Goal: Information Seeking & Learning: Learn about a topic

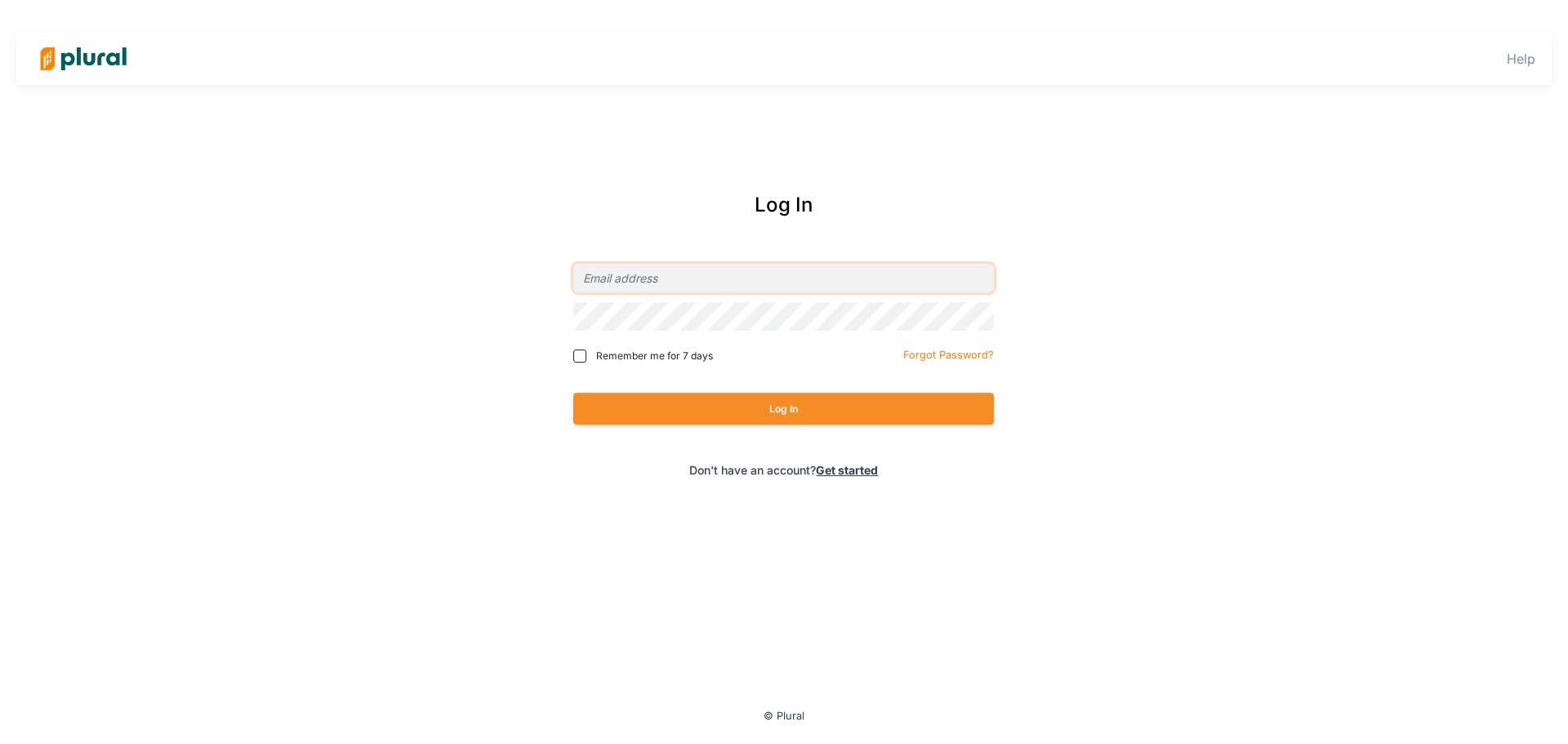
click at [666, 283] on input "email" at bounding box center [784, 277] width 421 height 28
type input "[EMAIL_ADDRESS][PERSON_NAME][DOMAIN_NAME]"
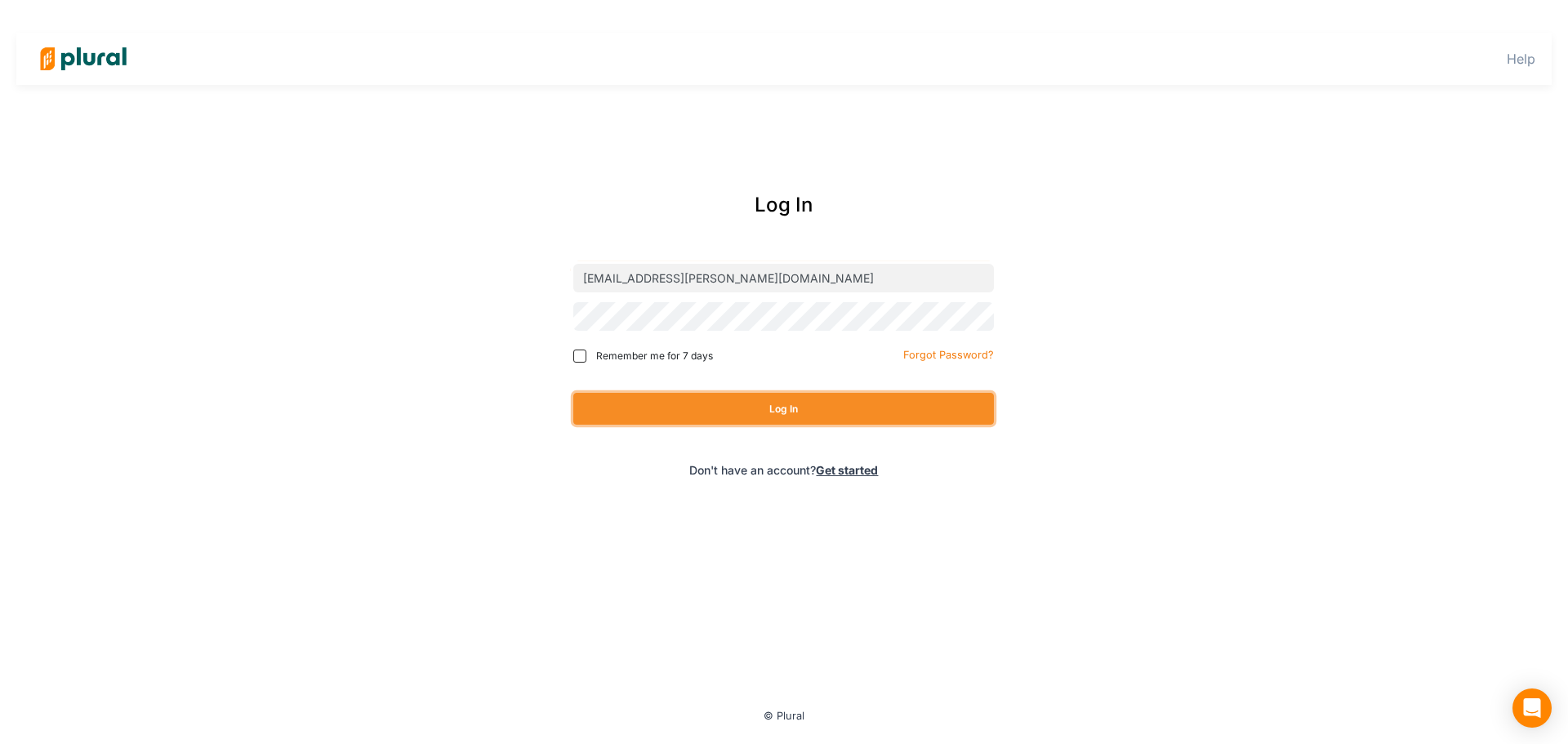
click at [810, 416] on button "Log In" at bounding box center [784, 408] width 421 height 32
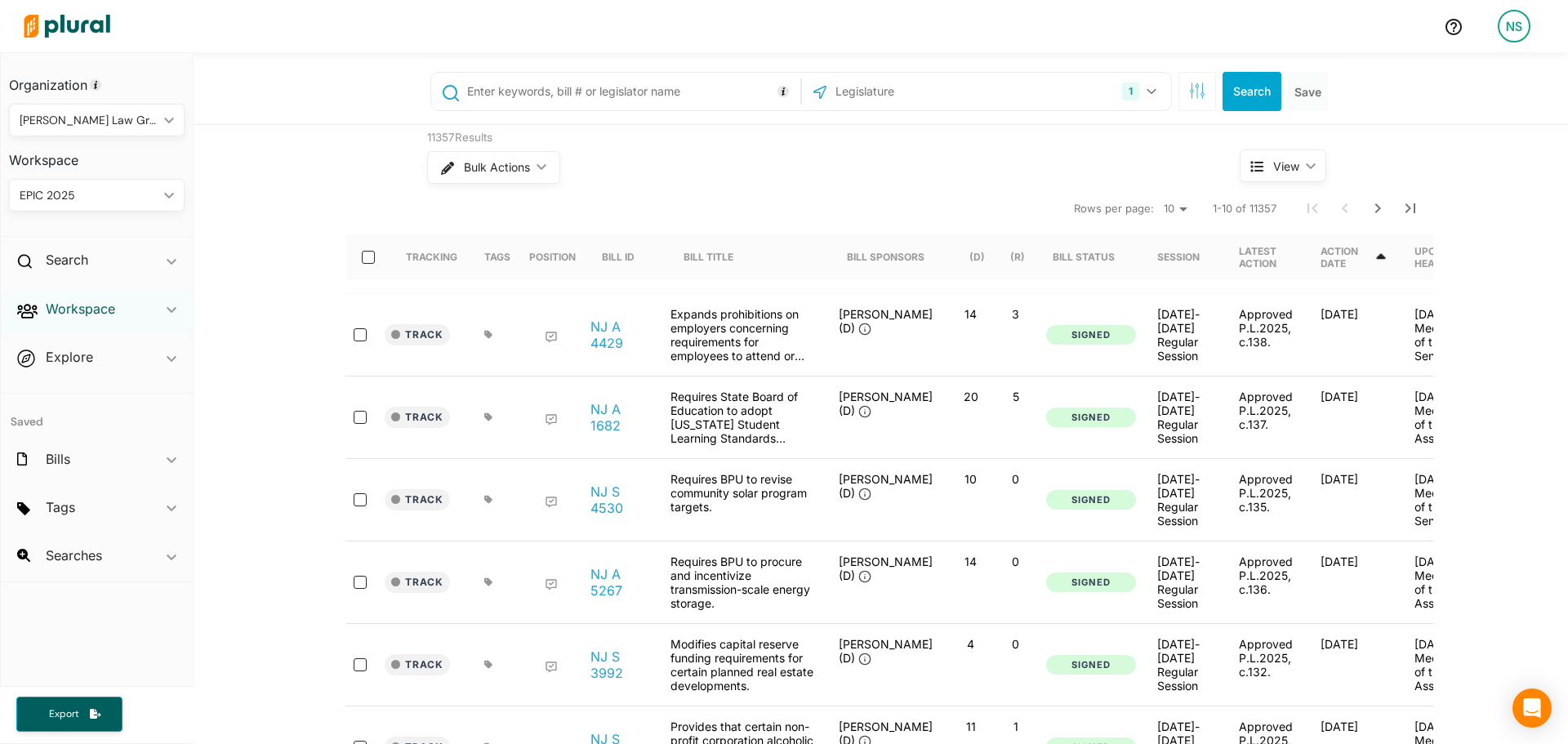
click at [93, 309] on h2 "Workspace" at bounding box center [81, 309] width 70 height 18
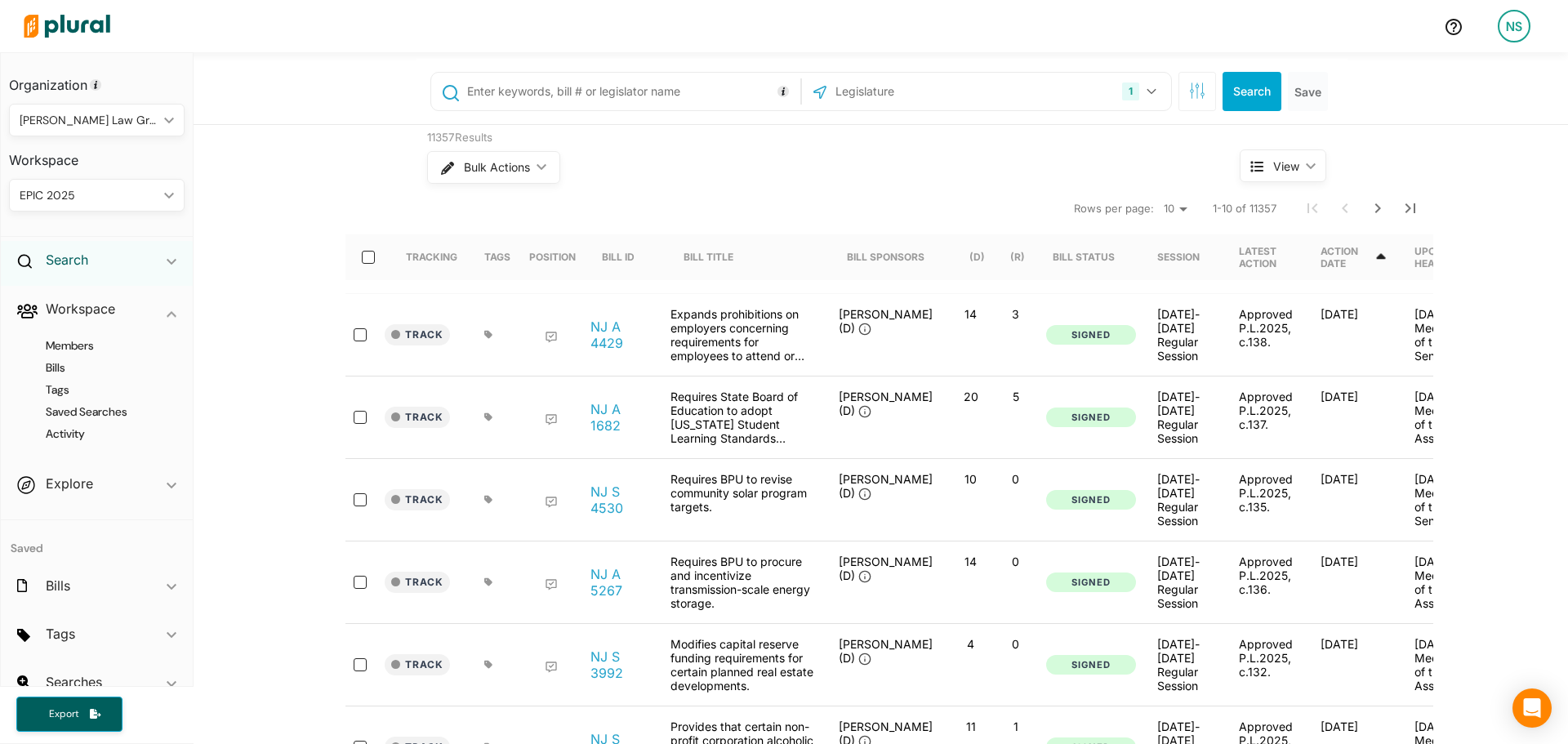
click at [85, 267] on h2 "Search" at bounding box center [67, 260] width 42 height 18
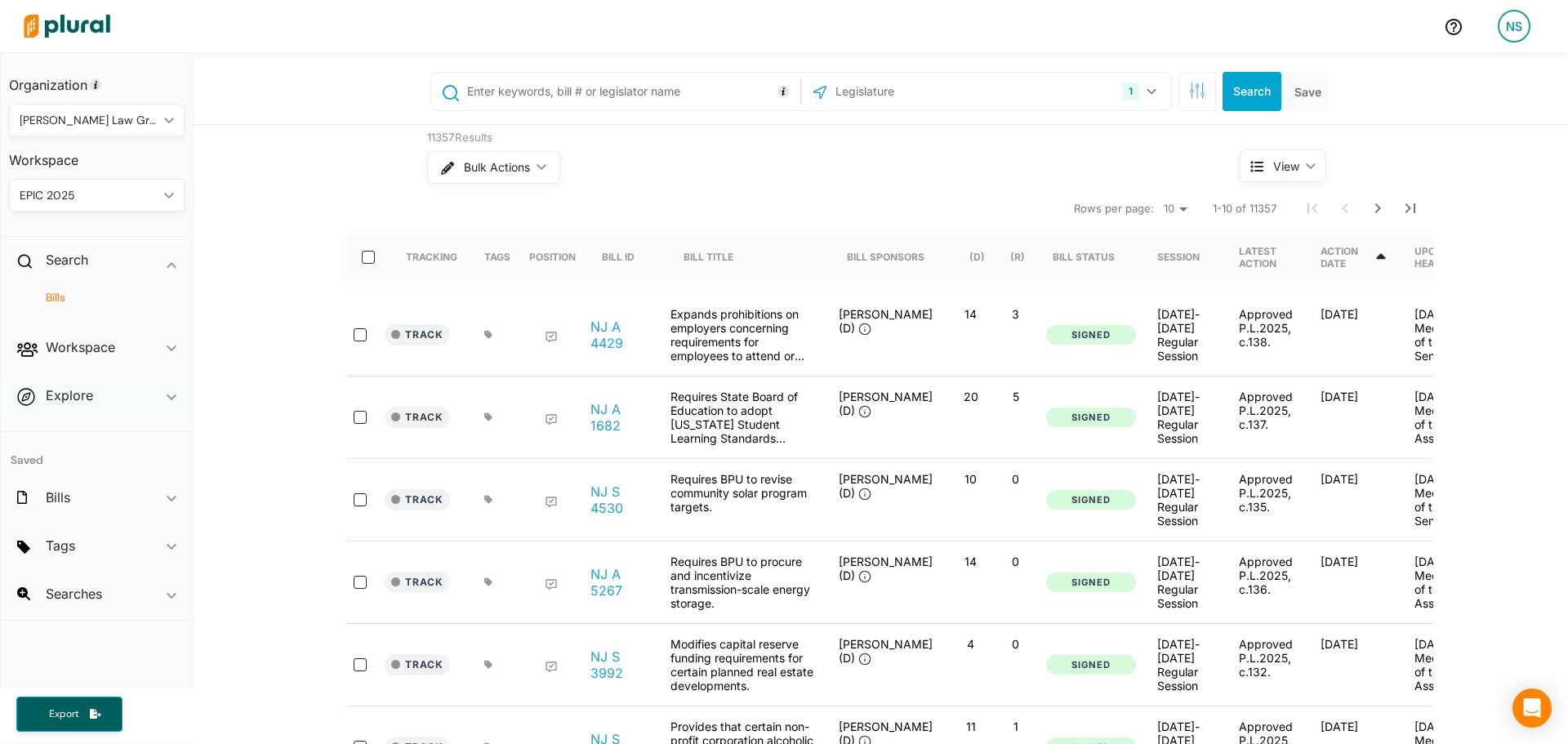
click at [108, 392] on div "Explore ic_keyboard_arrow_down" at bounding box center [97, 399] width 192 height 44
click at [76, 395] on h4 "Overview" at bounding box center [101, 394] width 151 height 16
click at [92, 398] on h4 "Overview" at bounding box center [101, 394] width 151 height 16
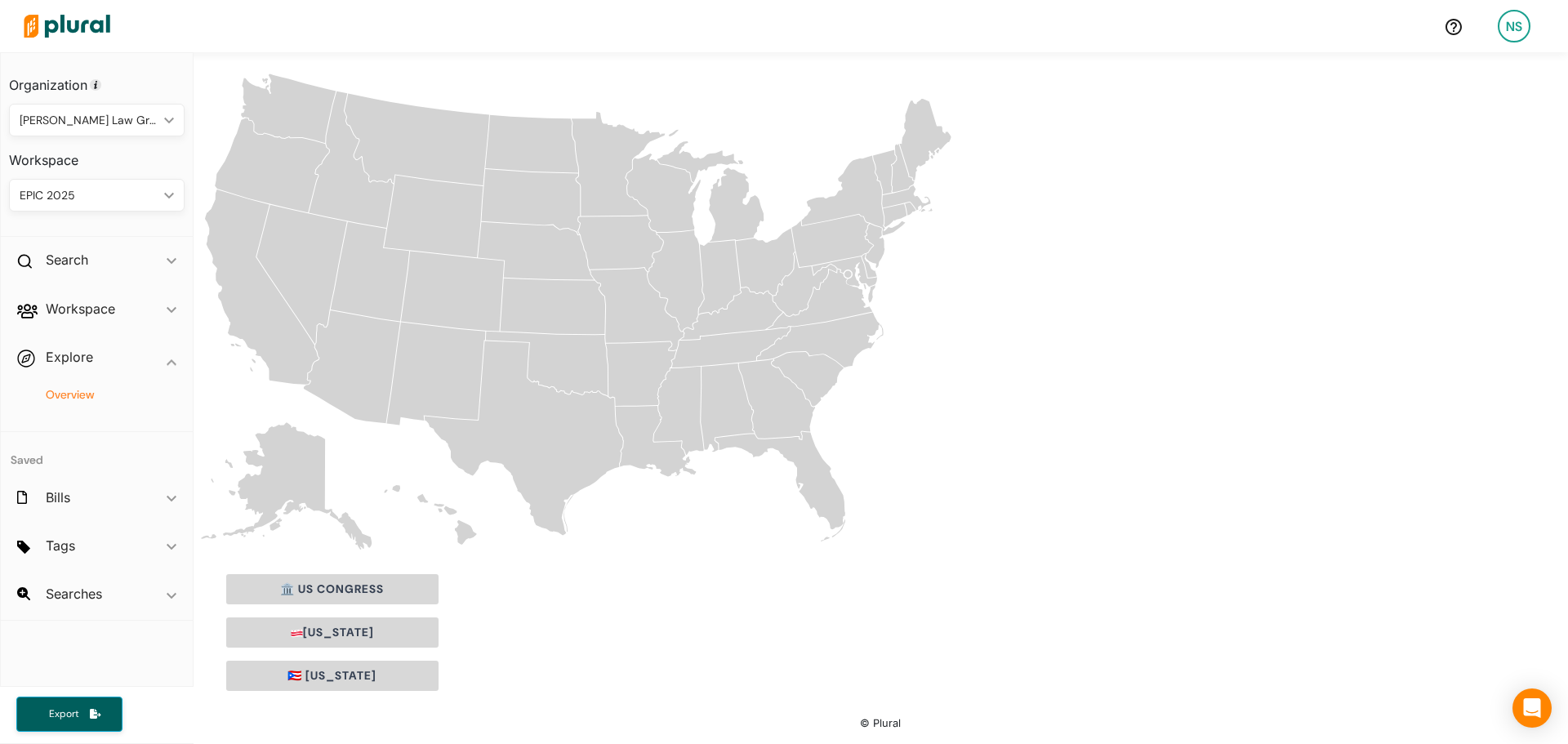
scroll to position [114, 0]
click at [379, 590] on button "🏛️ US Congress" at bounding box center [332, 588] width 212 height 30
click at [374, 626] on button "[US_STATE]" at bounding box center [332, 631] width 212 height 30
click at [426, 667] on button "🇵🇷 [US_STATE]" at bounding box center [332, 674] width 212 height 30
click at [573, 488] on icon "[US_STATE]" at bounding box center [524, 436] width 199 height 194
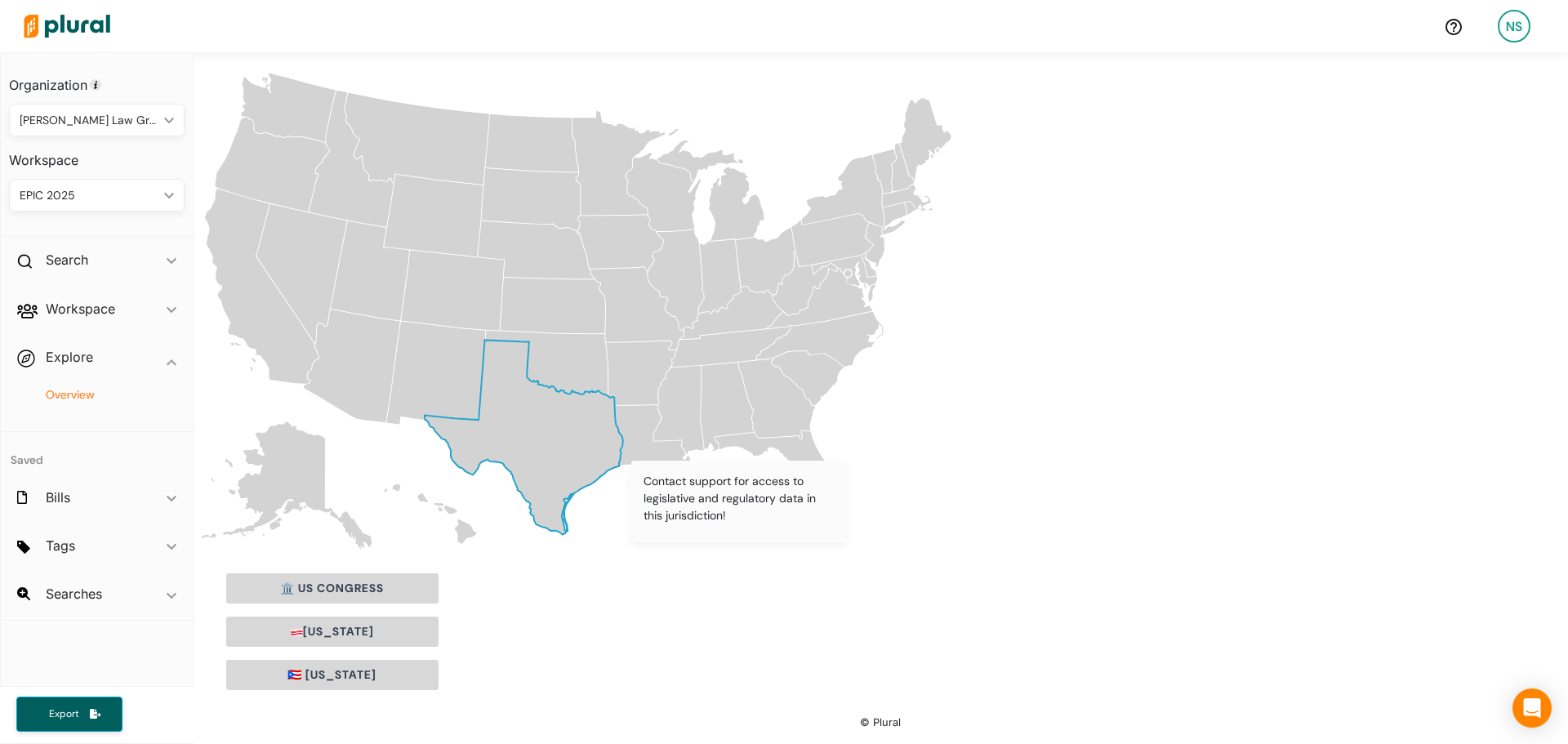
click at [841, 383] on icon "Blank [GEOGRAPHIC_DATA] states map [US_STATE] [US_STATE] [US_STATE] [US_STATE] …" at bounding box center [585, 310] width 783 height 484
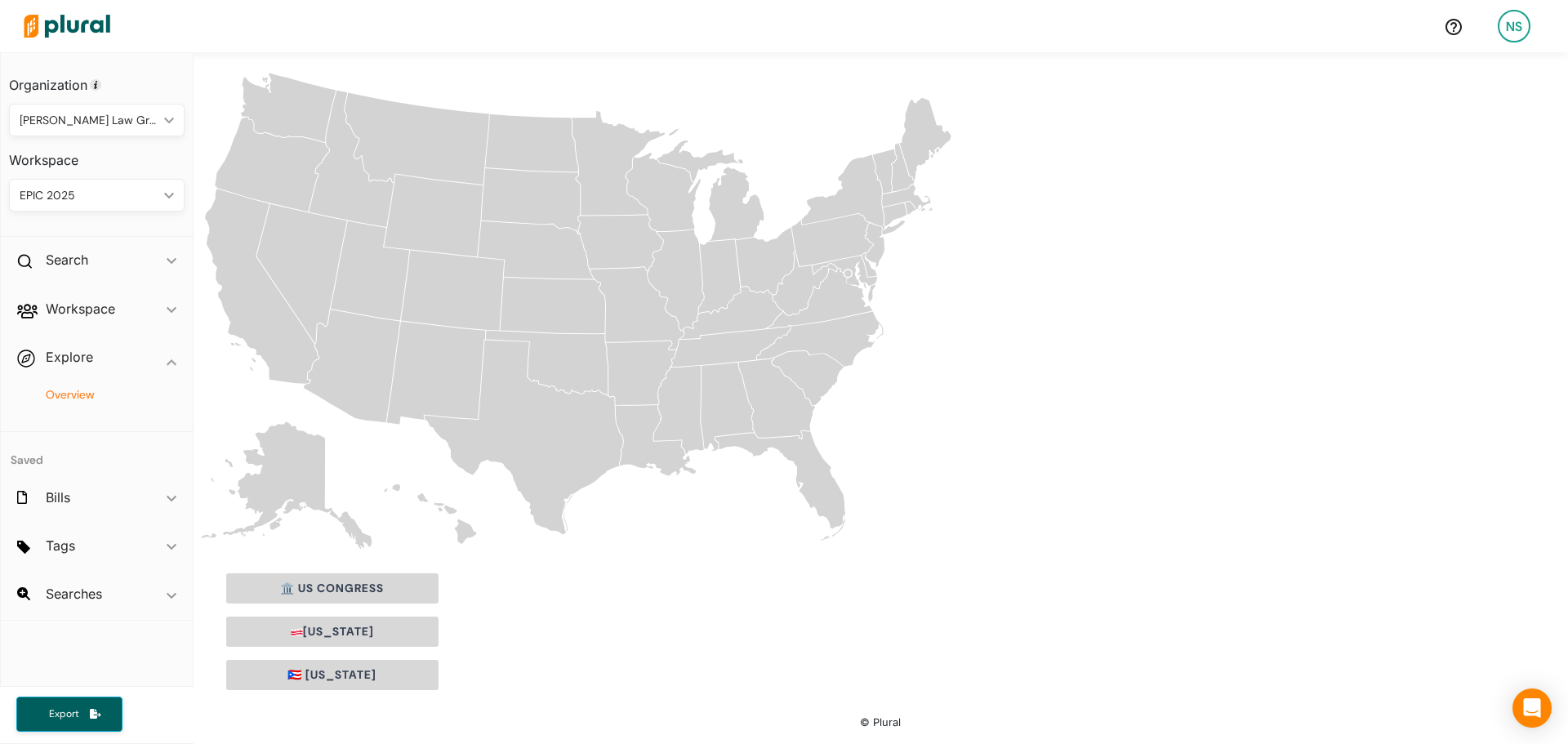
click at [839, 372] on icon "[US_STATE]" at bounding box center [808, 378] width 72 height 55
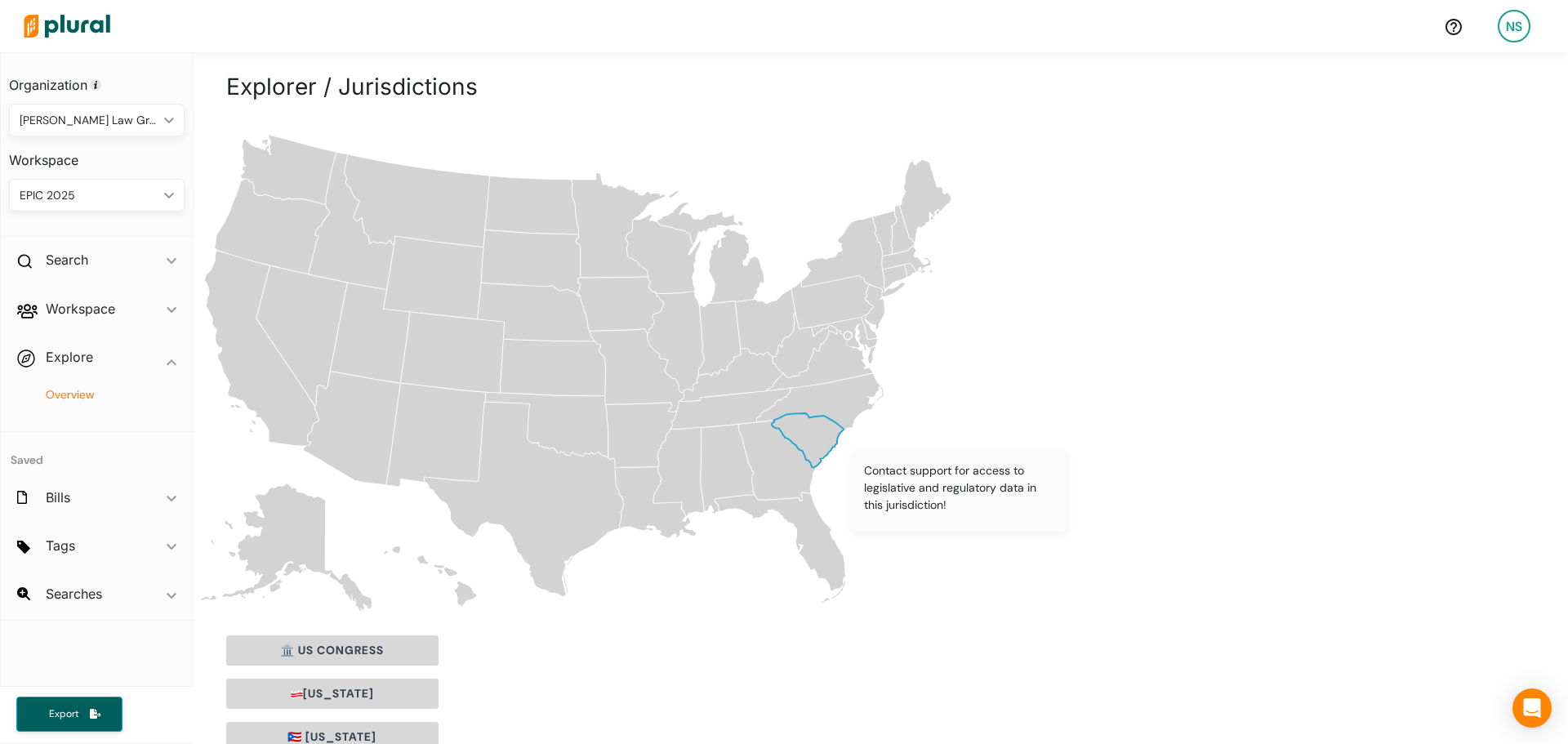
scroll to position [0, 0]
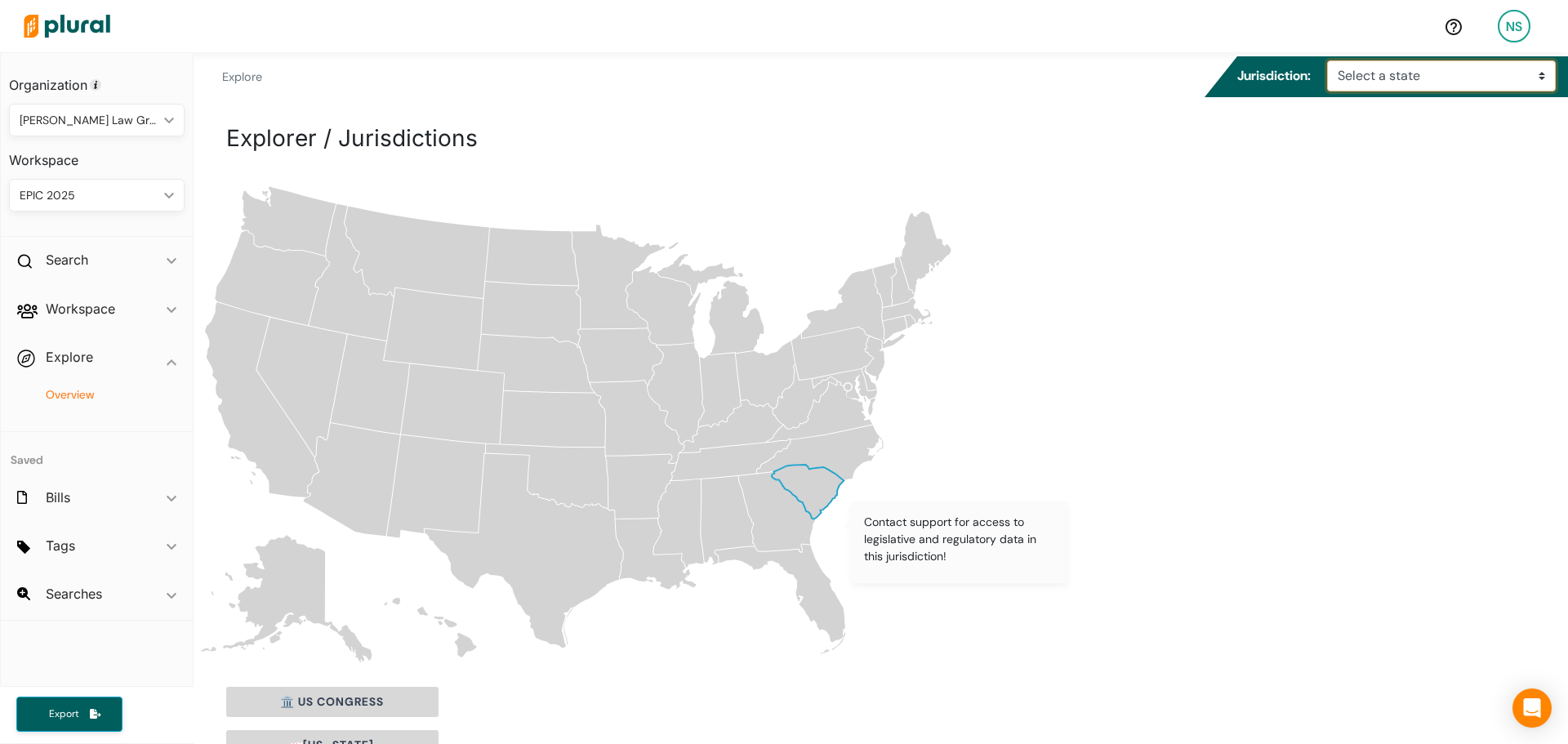
click at [1403, 72] on select "Select a state [US_STATE] [US_STATE] [US_STATE] [US_STATE] [US_STATE] [US_STATE…" at bounding box center [1441, 76] width 229 height 31
click at [1403, 85] on select "Select a state [US_STATE] [US_STATE] [US_STATE] [US_STATE] [US_STATE] [US_STATE…" at bounding box center [1441, 76] width 229 height 31
select select "usa"
click at [1327, 61] on select "Select a state [US_STATE] [US_STATE] [US_STATE] [US_STATE] [US_STATE] [US_STATE…" at bounding box center [1441, 76] width 229 height 31
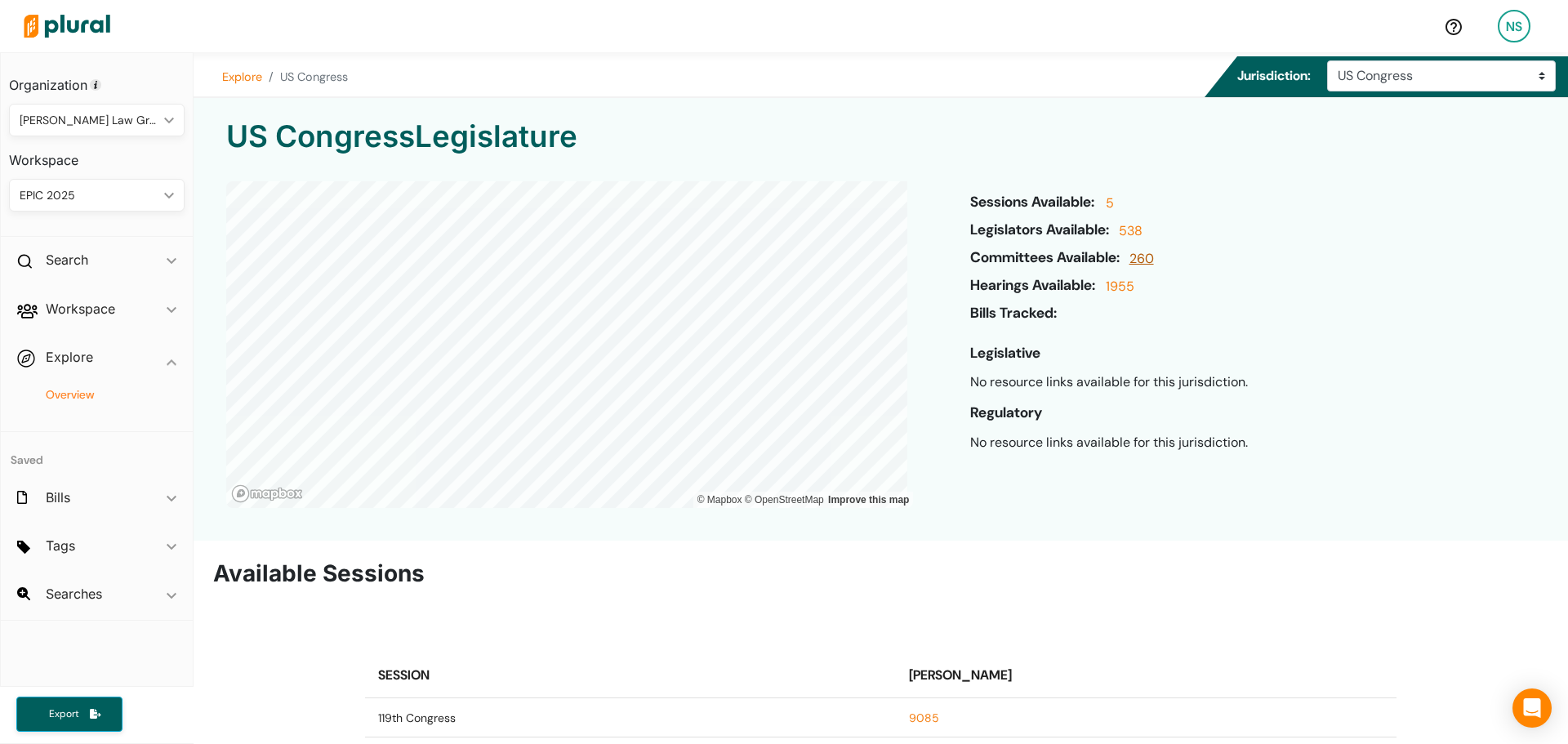
click at [1136, 257] on link "260" at bounding box center [1140, 263] width 28 height 28
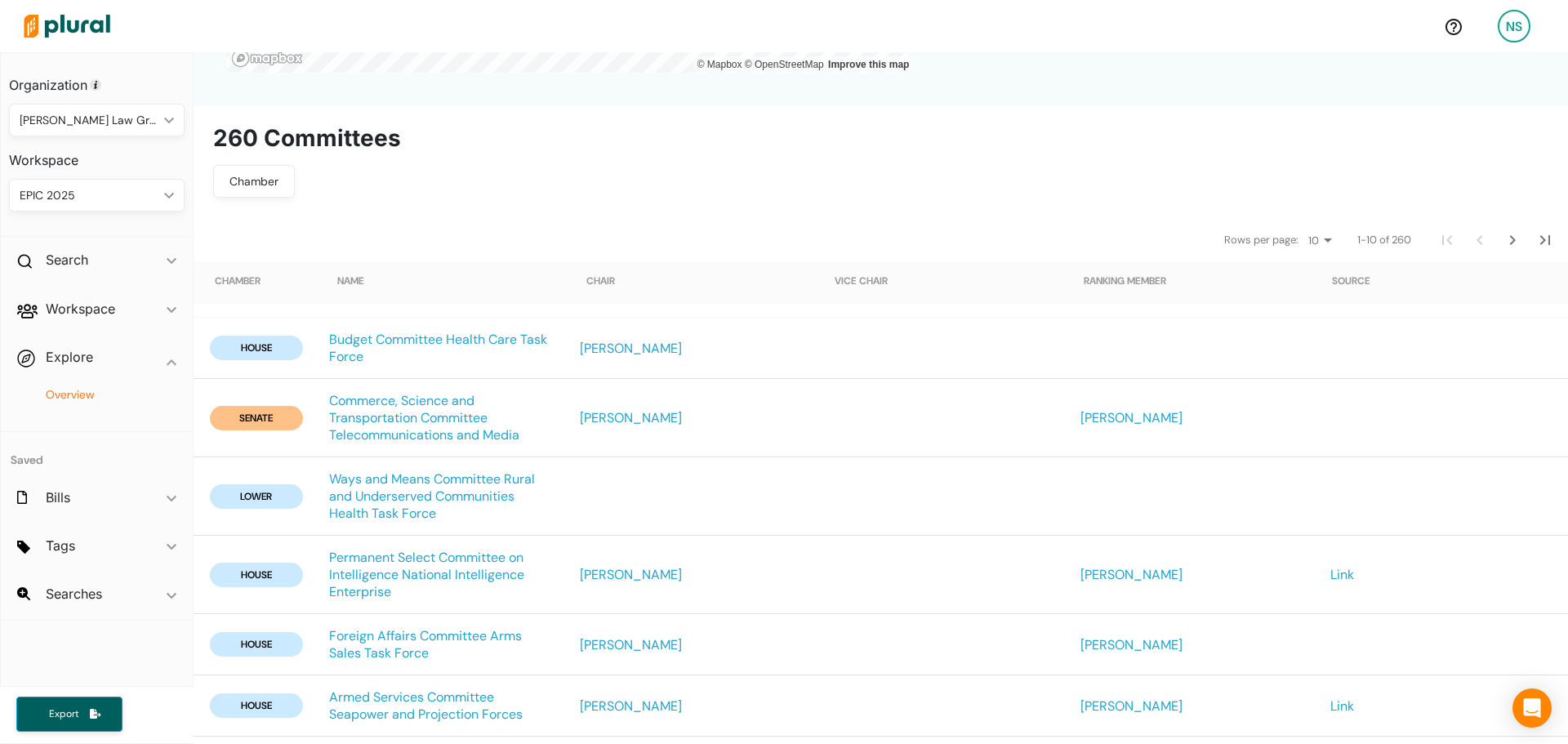
scroll to position [408, 0]
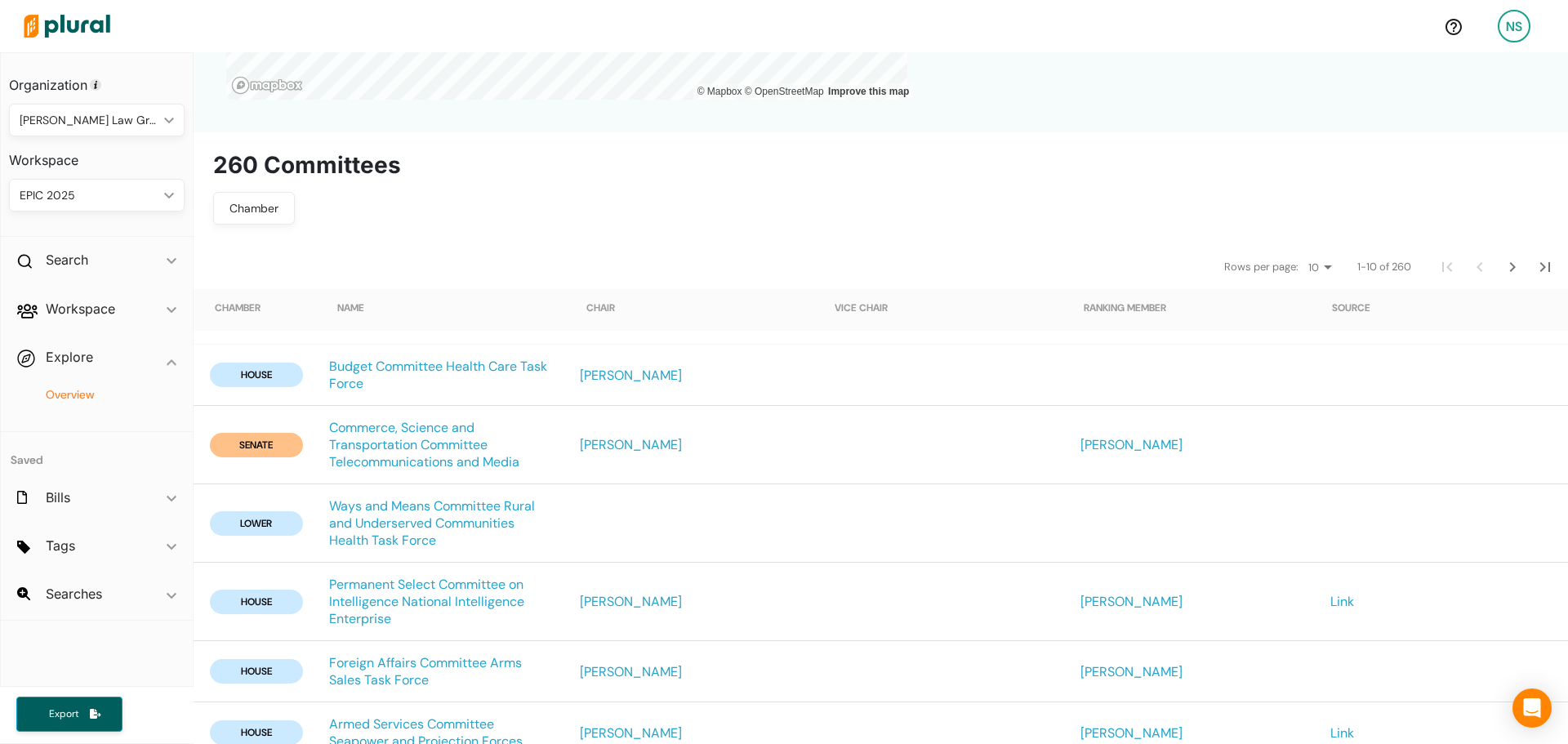
click at [666, 245] on nav "Rows per page: 10 20 50 1-10 of 260" at bounding box center [881, 266] width 1375 height 46
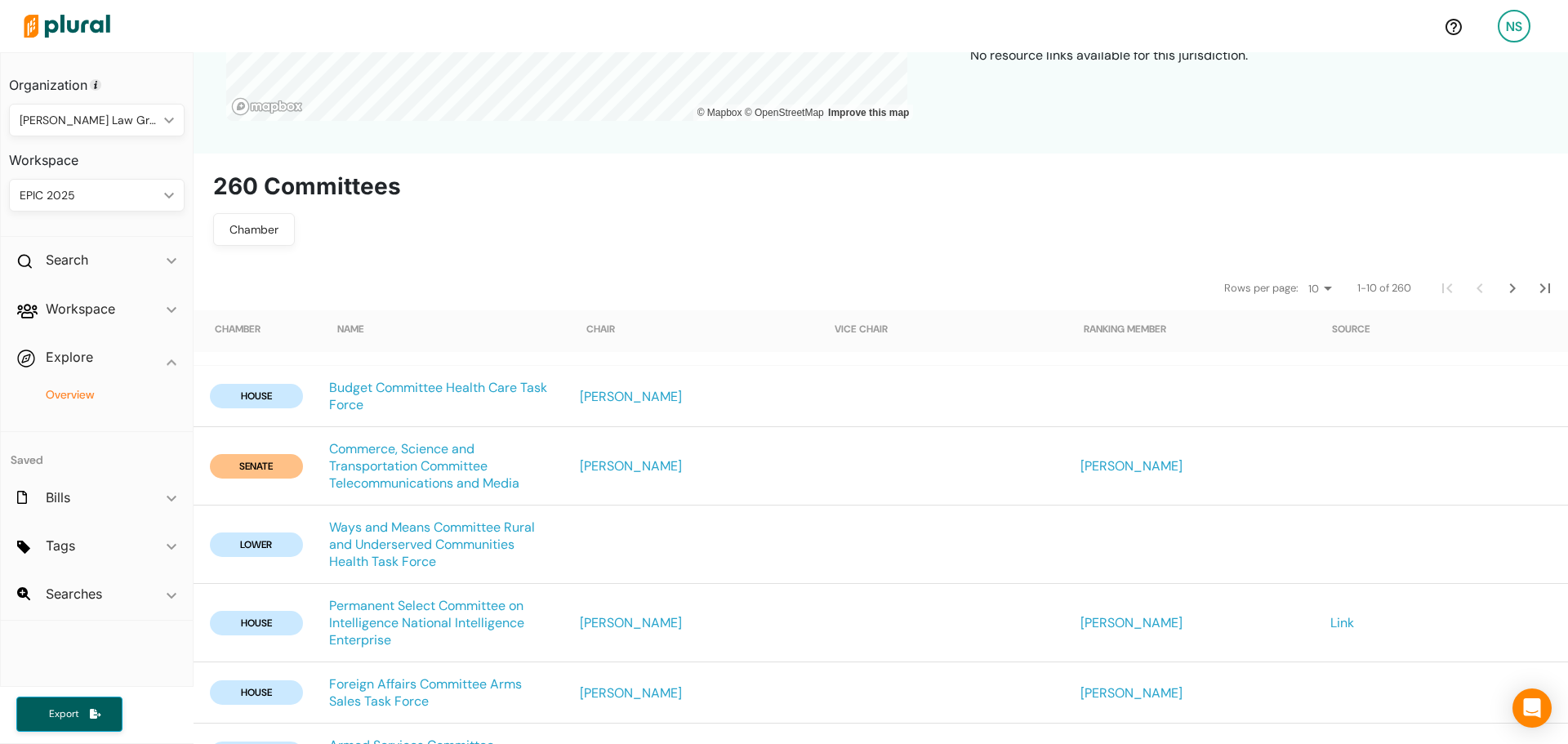
scroll to position [400, 0]
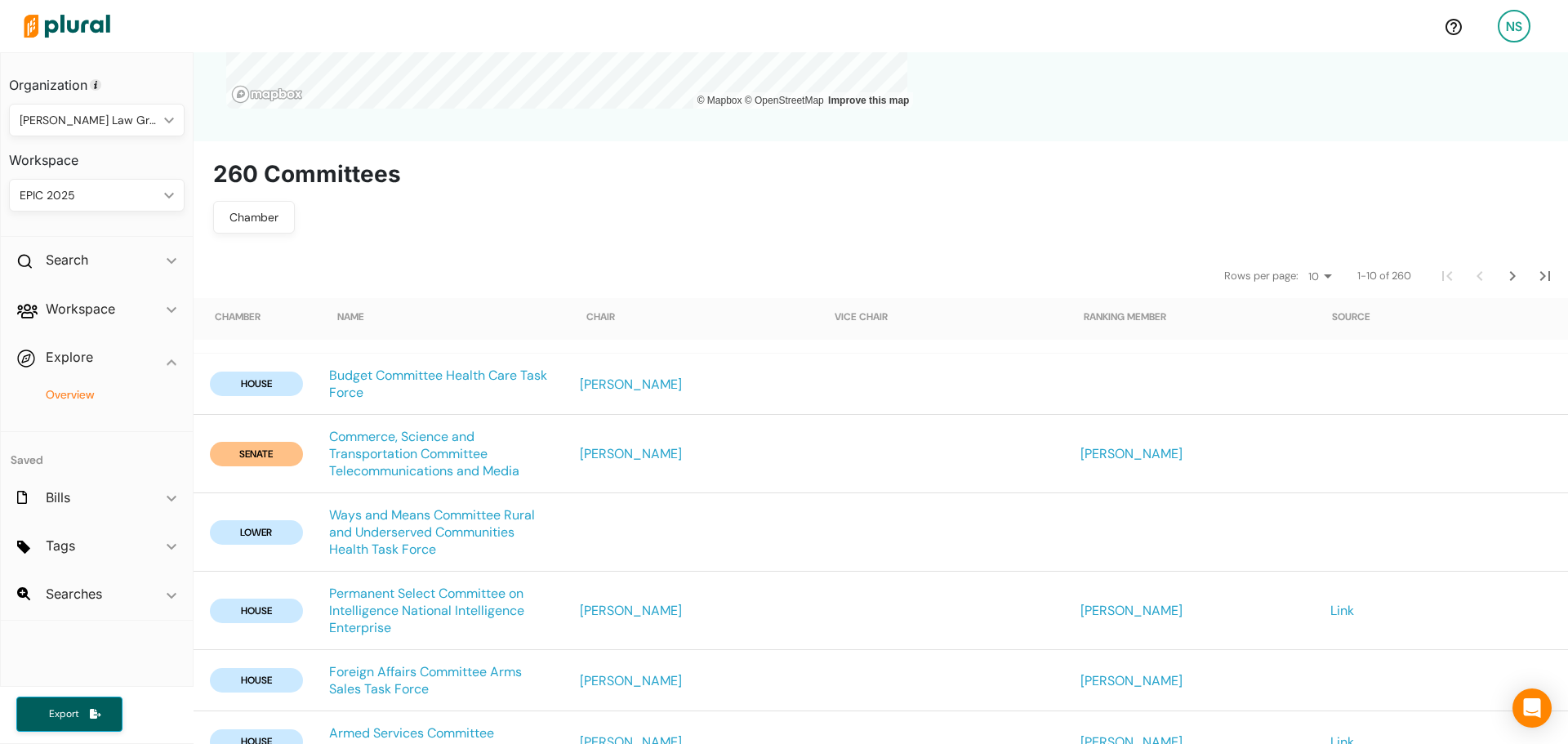
click at [271, 218] on div "Chamber" at bounding box center [254, 217] width 61 height 17
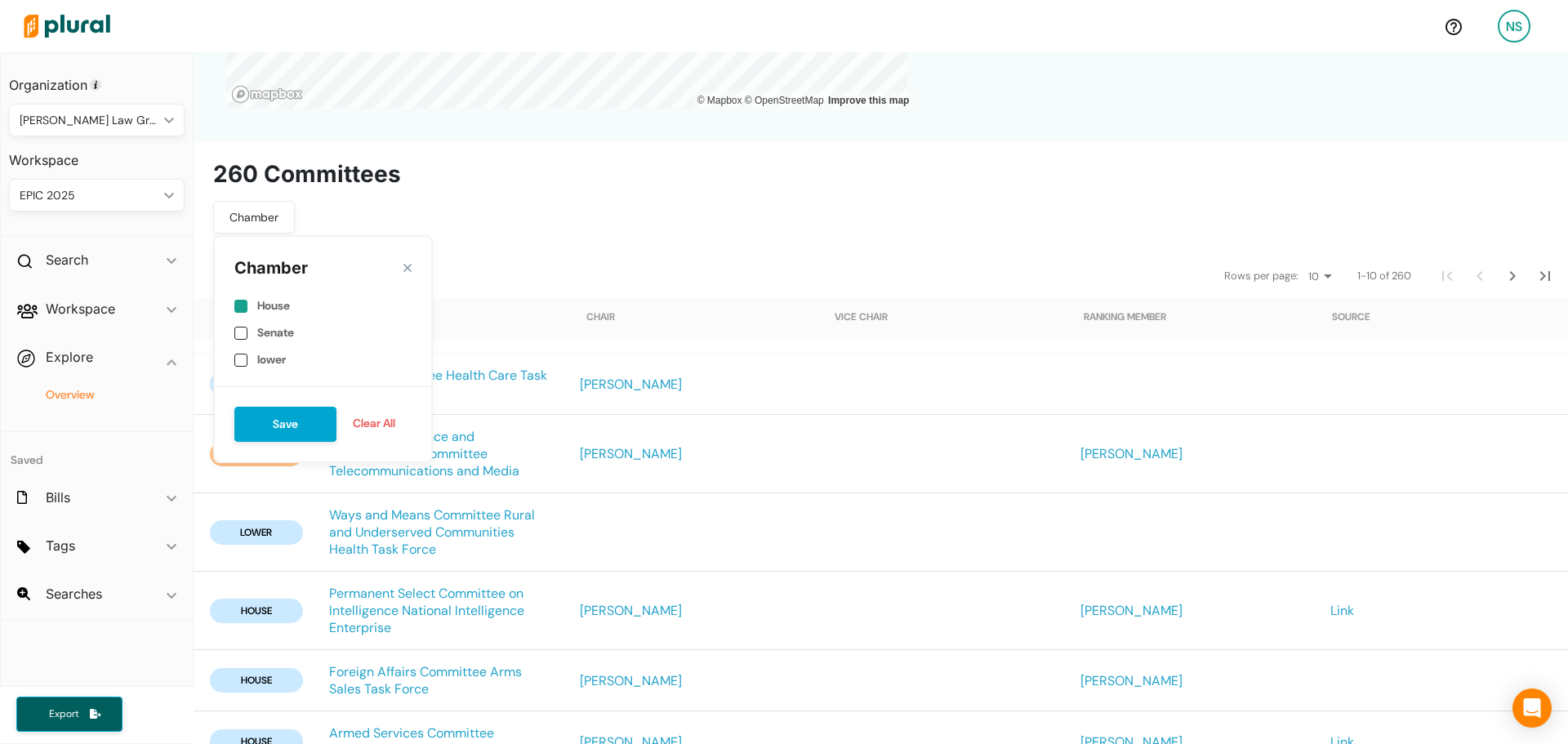
click at [280, 306] on label "House" at bounding box center [274, 305] width 33 height 14
checkbox input "true"
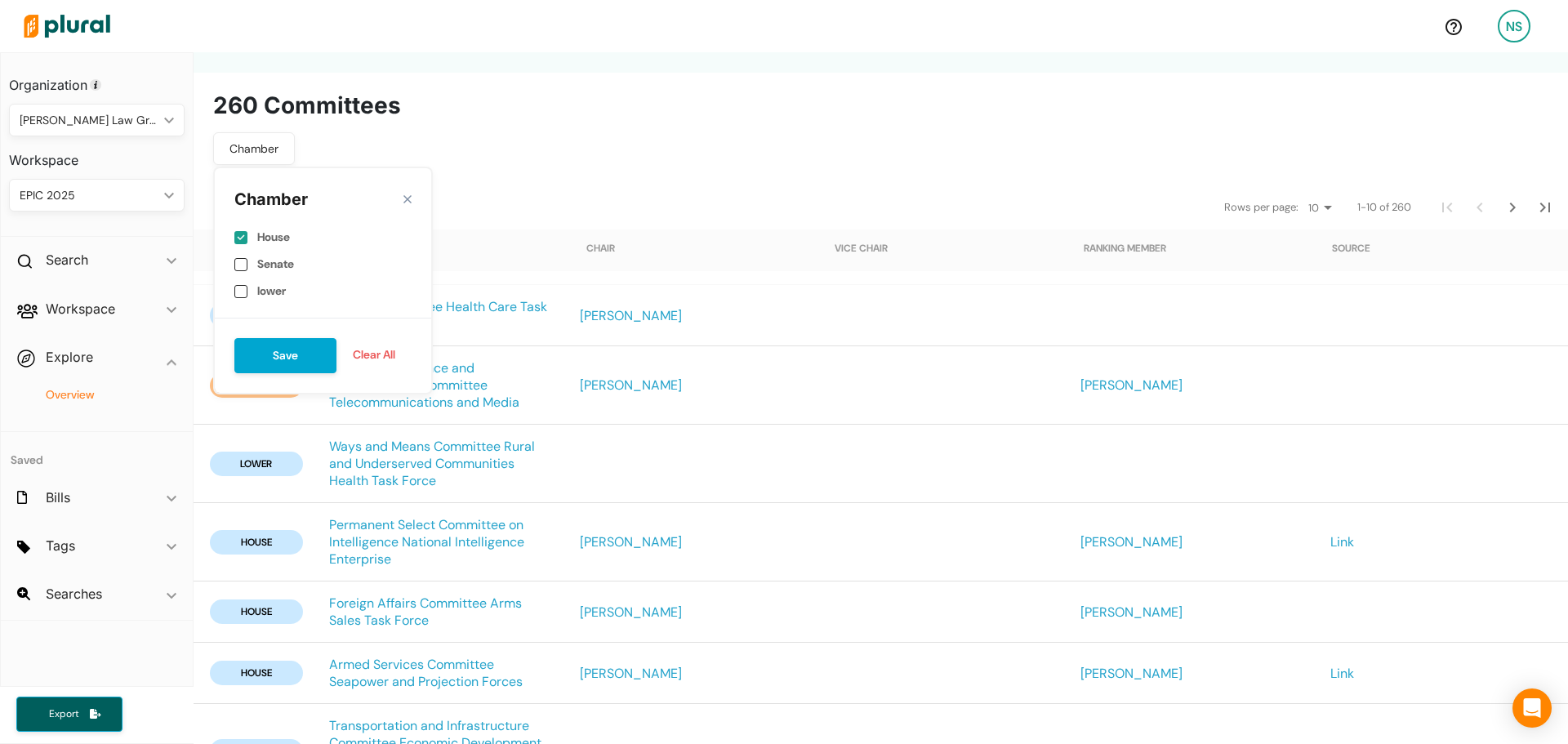
scroll to position [562, 0]
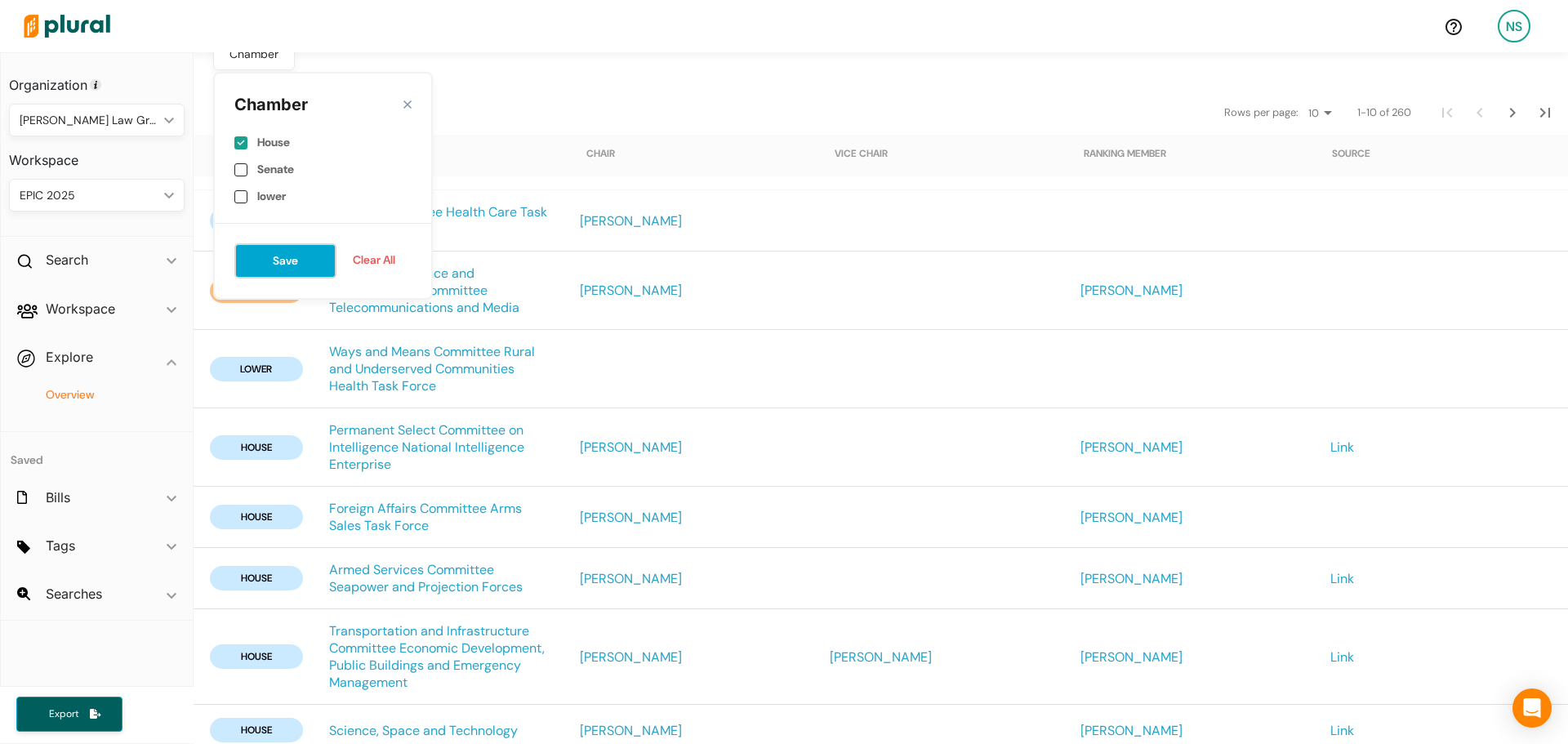
click at [301, 245] on button "Save" at bounding box center [285, 261] width 102 height 35
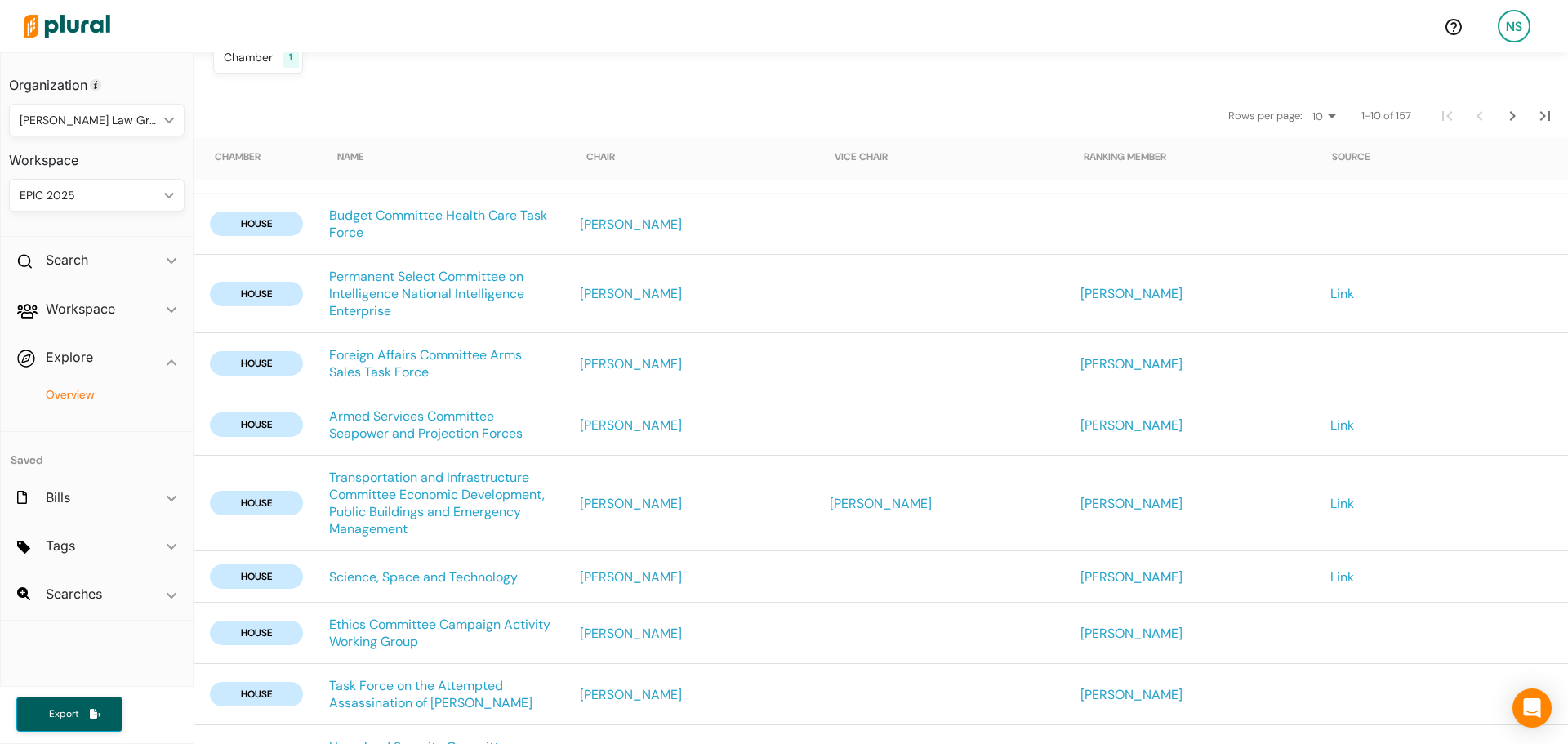
scroll to position [348, 0]
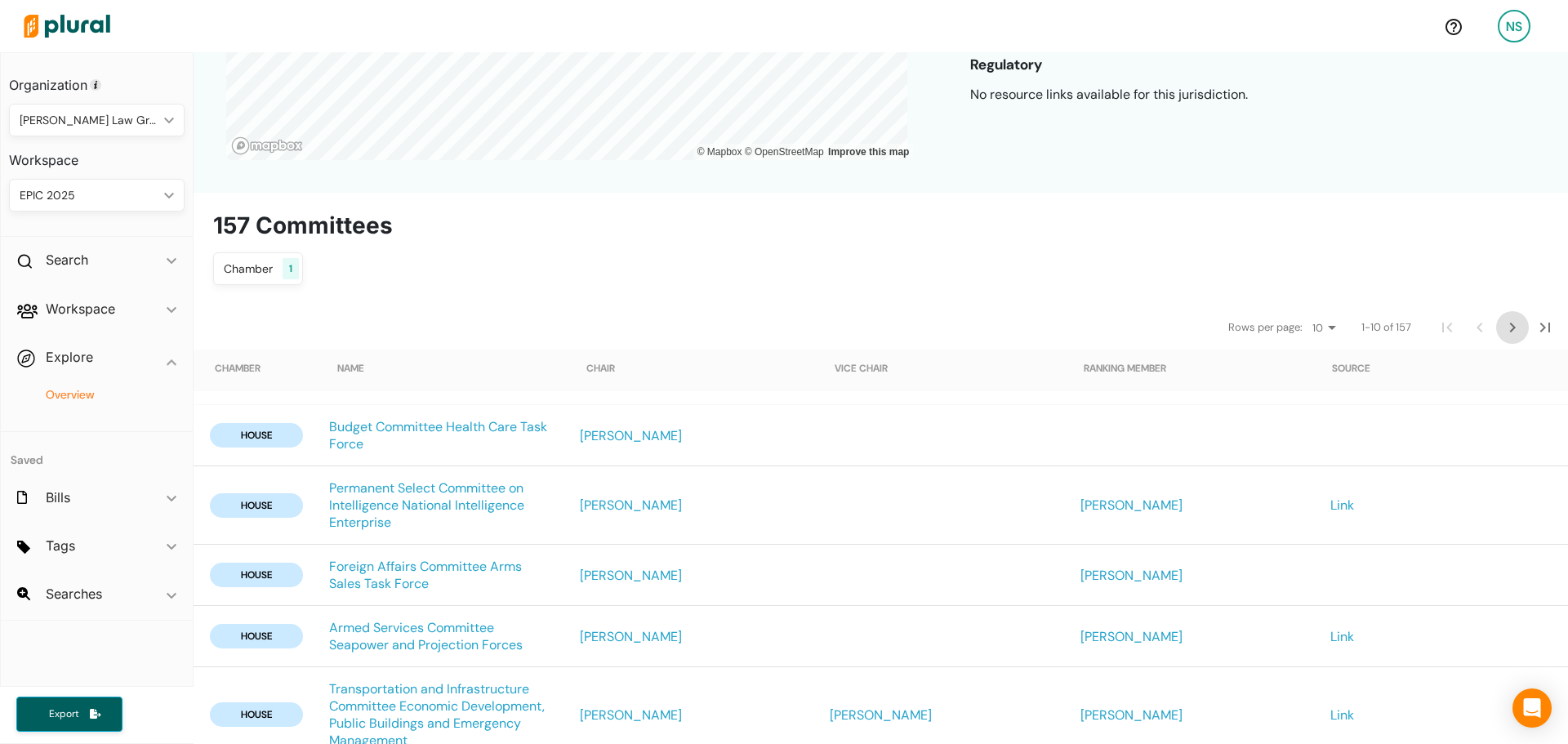
click at [1510, 324] on icon "Next Page" at bounding box center [1513, 327] width 6 height 10
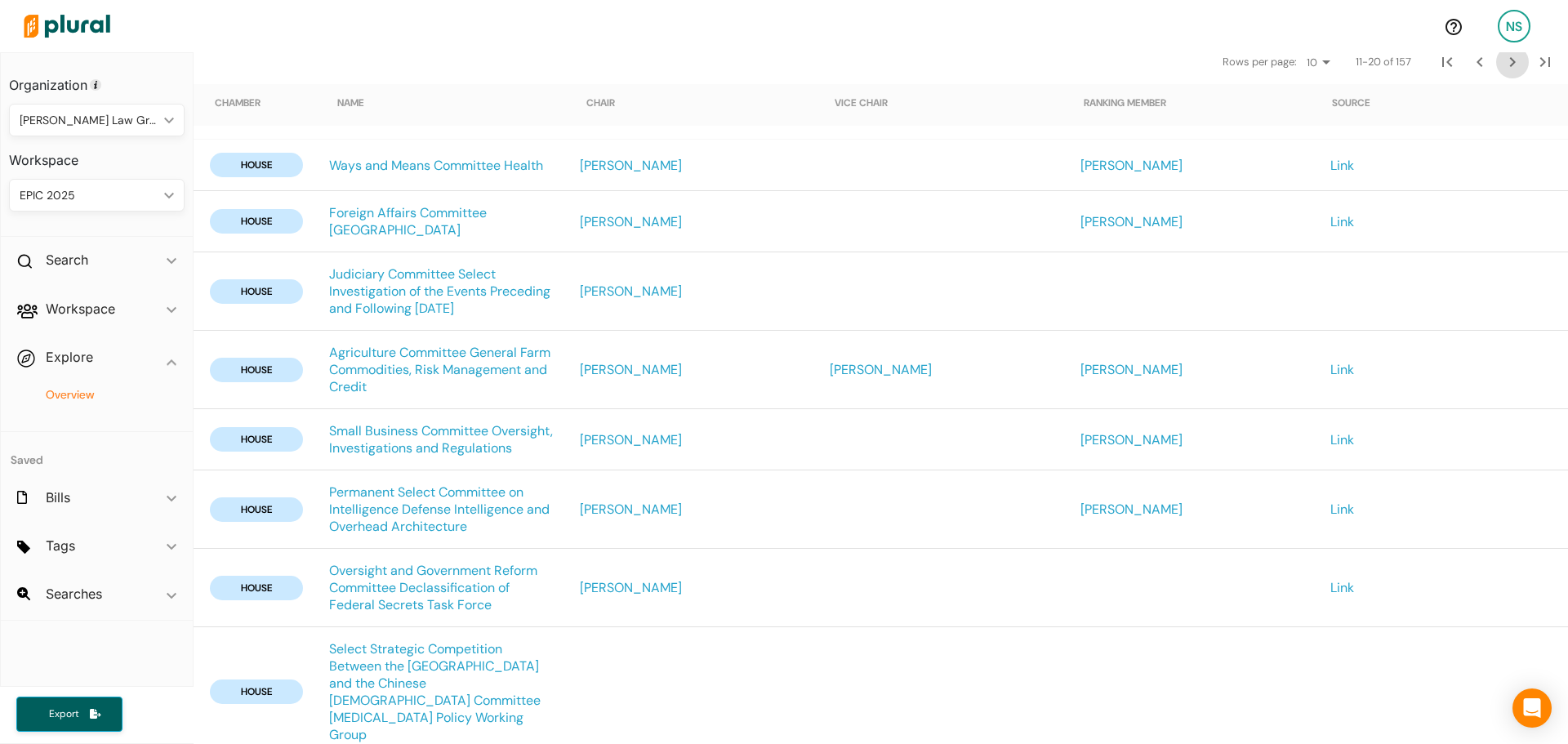
scroll to position [389, 0]
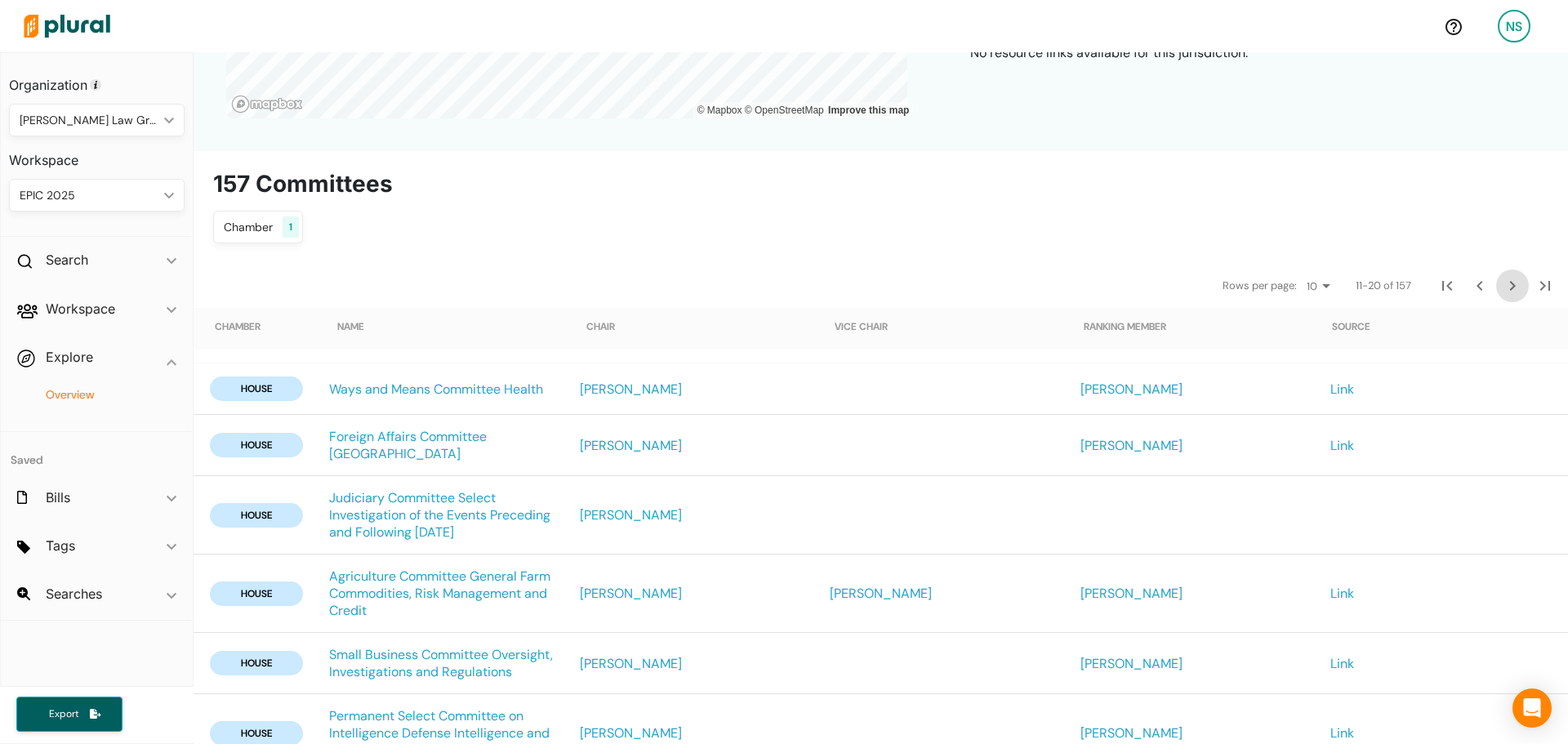
click at [1503, 288] on icon "Next Page" at bounding box center [1512, 285] width 19 height 19
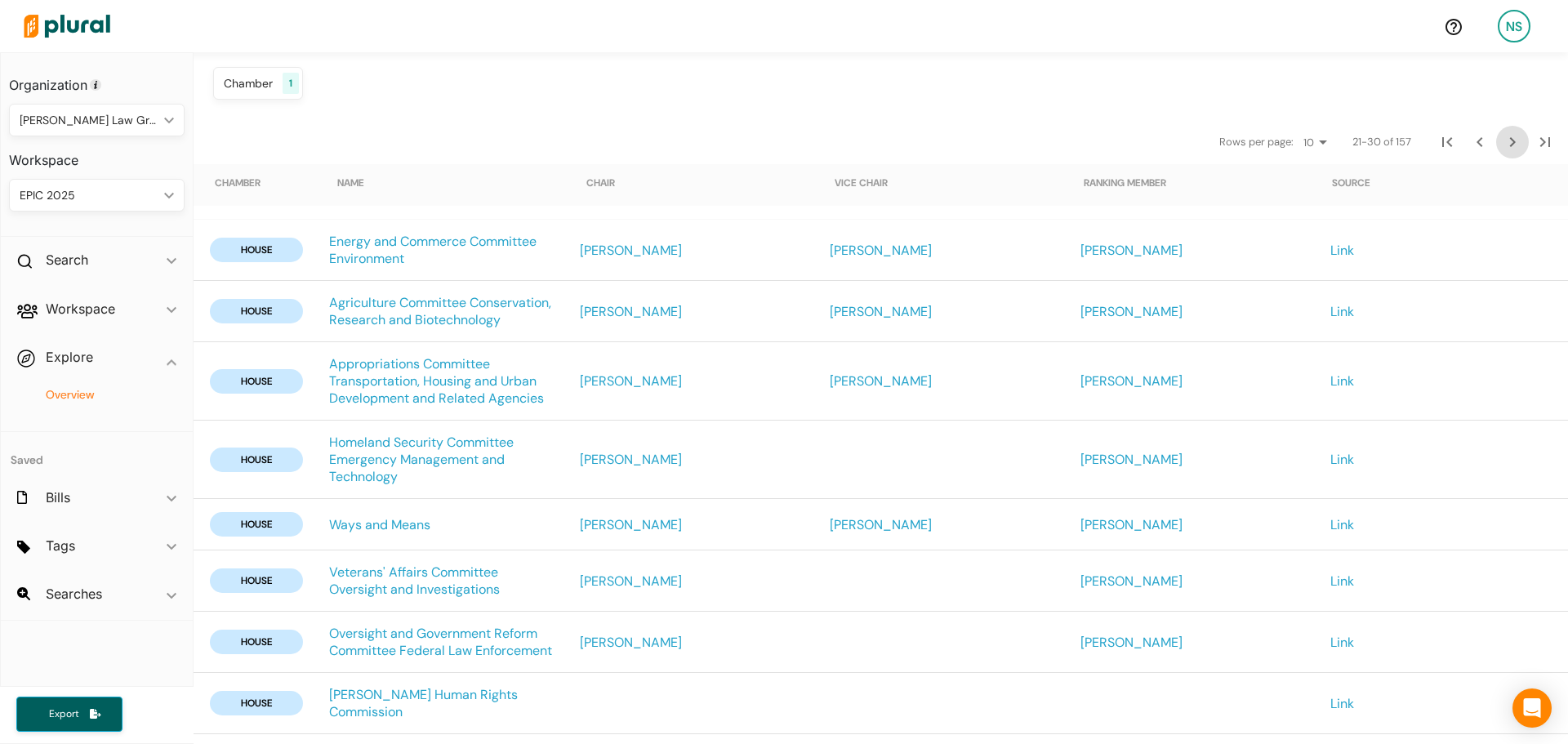
scroll to position [365, 0]
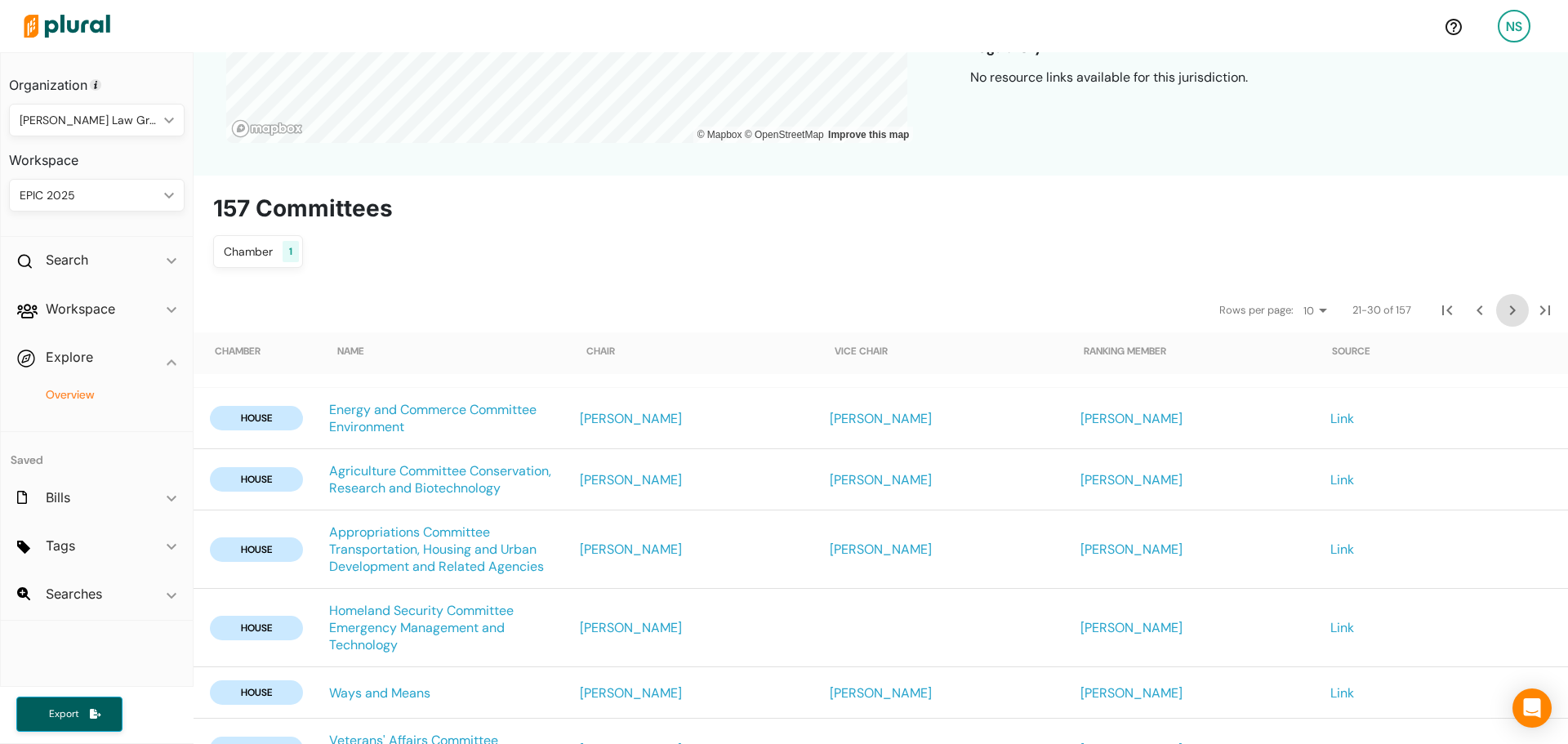
click at [1503, 315] on icon "Next Page" at bounding box center [1512, 310] width 19 height 19
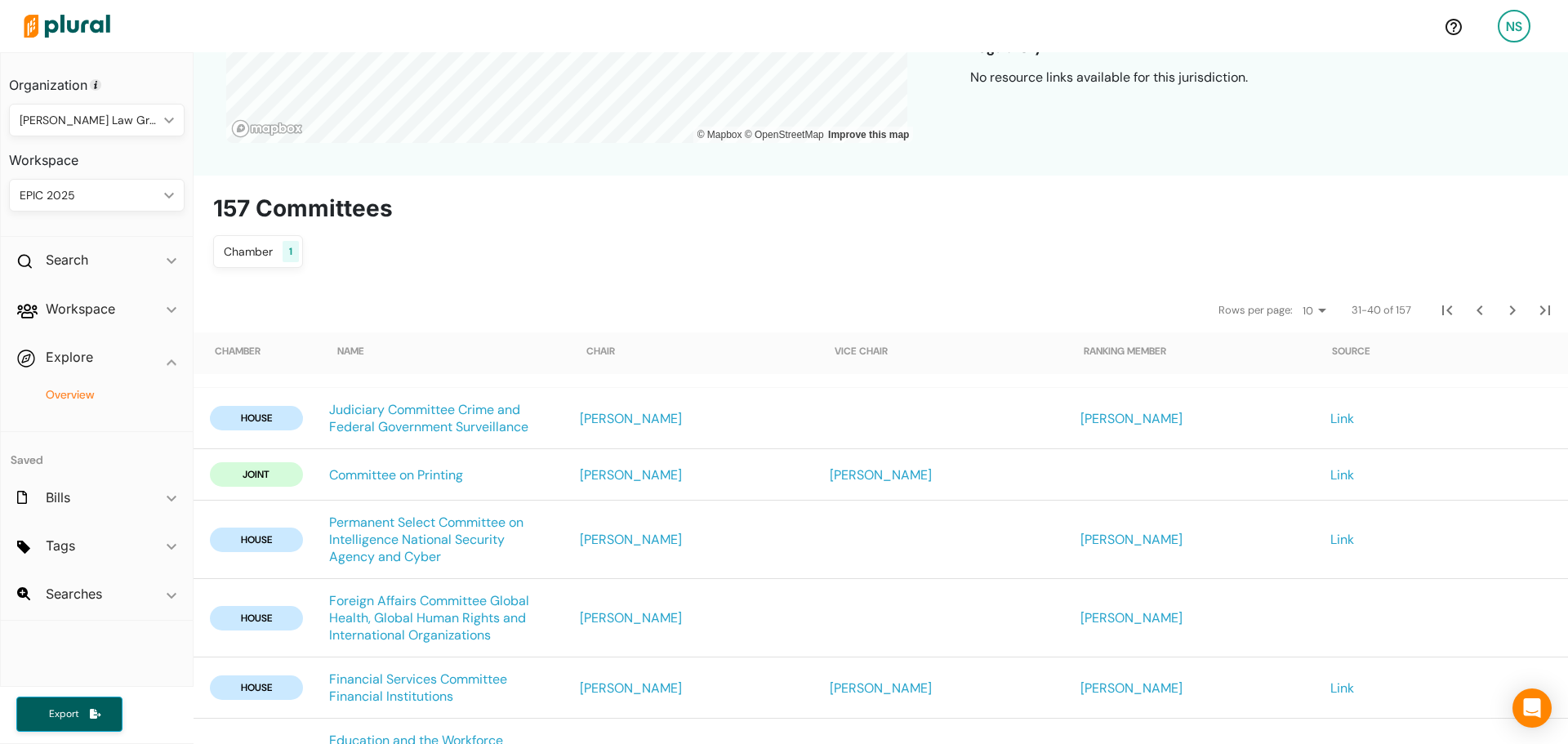
click at [1245, 259] on div "Chamber 1 Chamber close House Senate lower Save Clear All" at bounding box center [881, 252] width 1335 height 33
click at [1507, 309] on icon "Next Page" at bounding box center [1512, 310] width 19 height 19
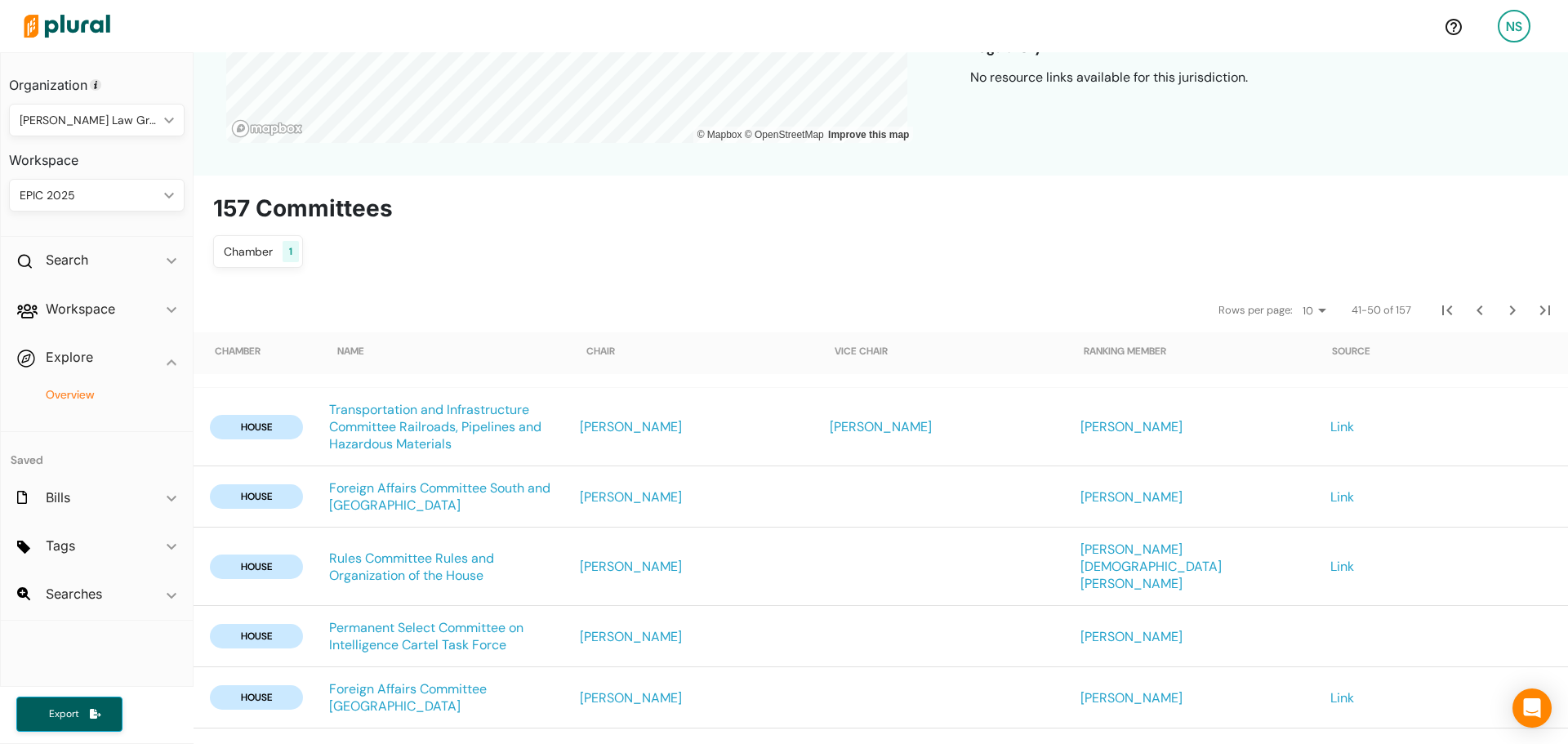
click at [1215, 229] on div "157 Committees Chamber 1 Chamber close House Senate lower Save Clear All" at bounding box center [881, 231] width 1335 height 73
click at [1510, 308] on icon "Next Page" at bounding box center [1513, 310] width 6 height 10
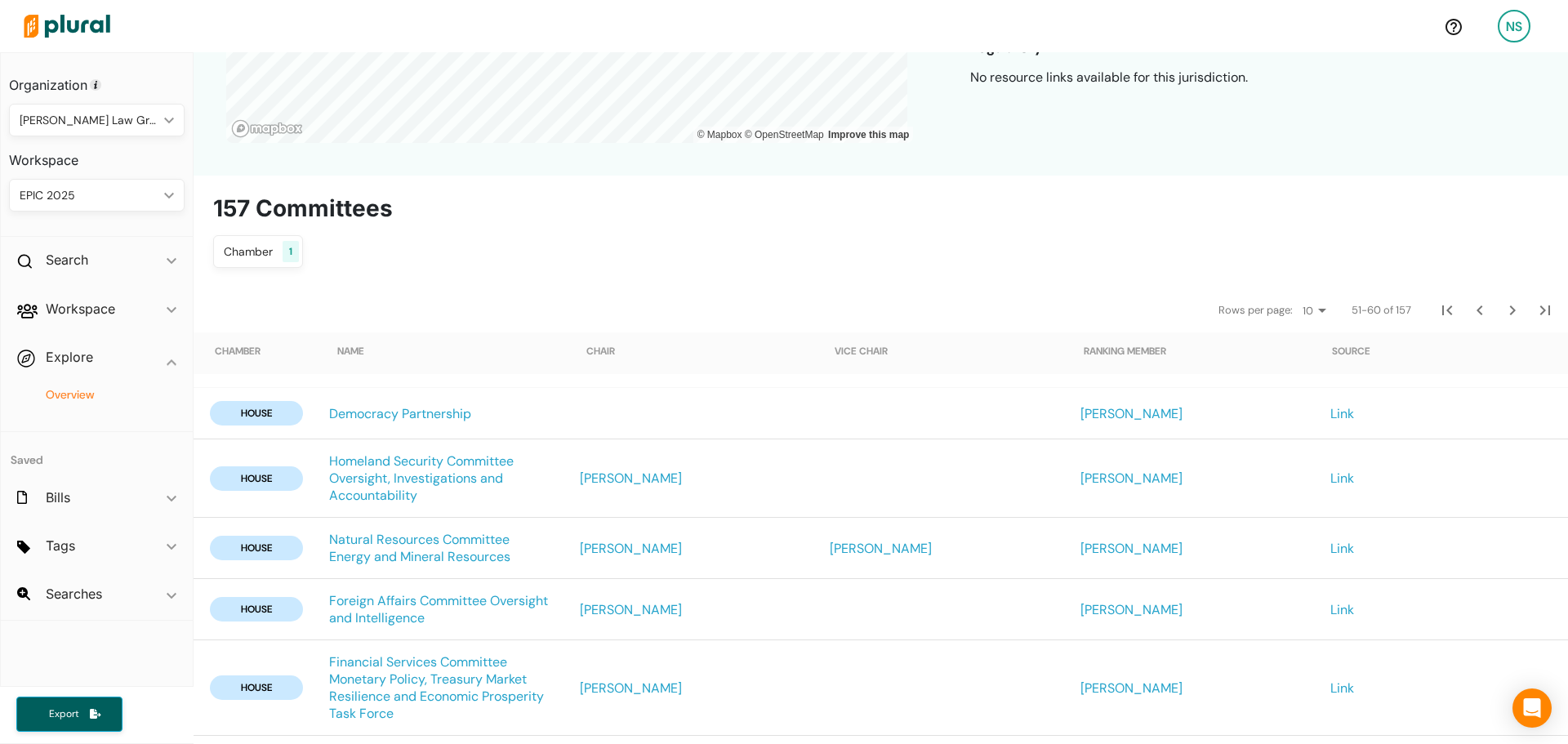
click at [1264, 253] on div "Chamber 1 Chamber close House Senate lower Save Clear All" at bounding box center [881, 252] width 1335 height 33
click at [1505, 312] on icon "Next Page" at bounding box center [1512, 310] width 19 height 19
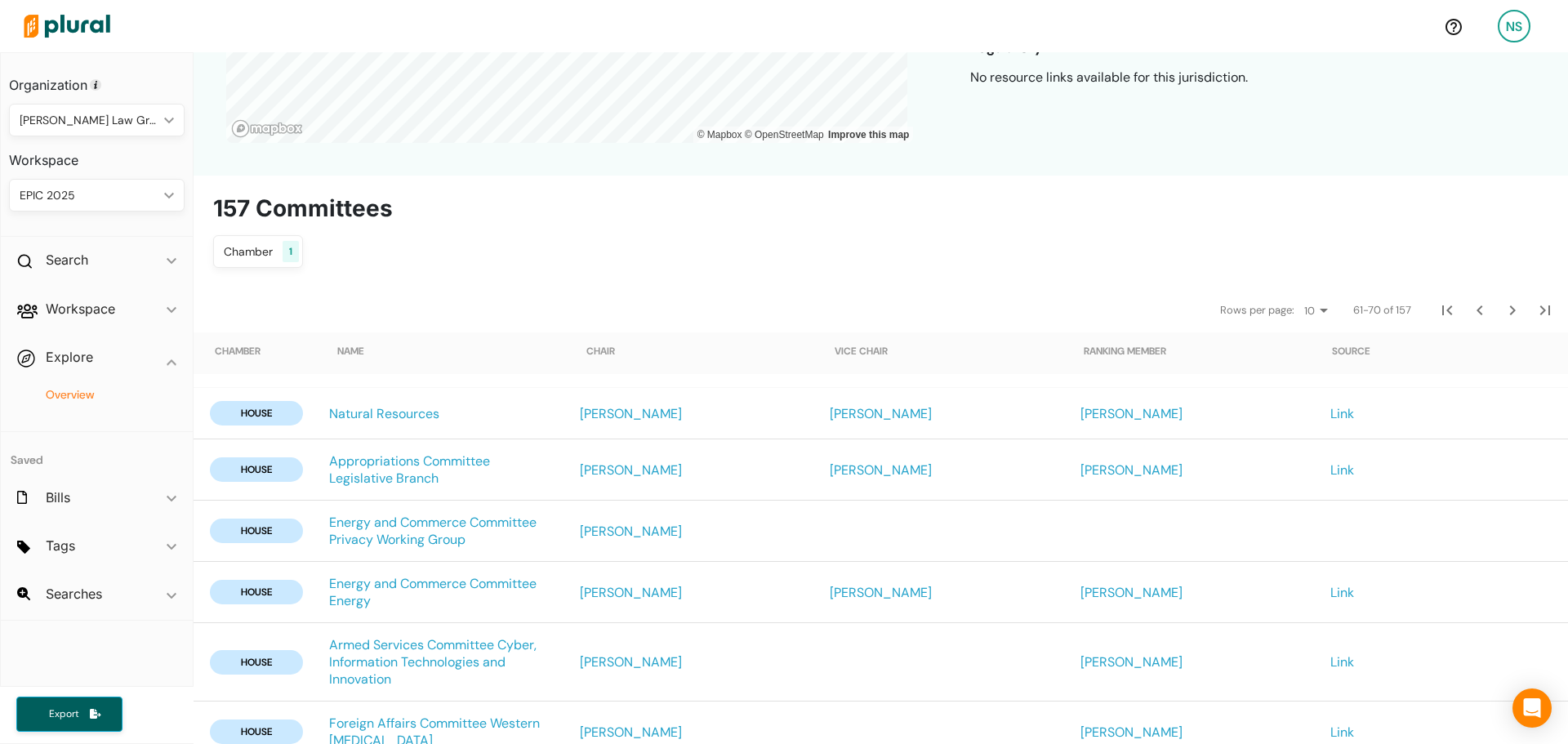
click at [1324, 268] on div "US Congress Legislature © Mapbox © OpenStreetMap Improve this map Sessions Avai…" at bounding box center [881, 378] width 1375 height 1293
click at [1512, 311] on button "Next Page" at bounding box center [1513, 310] width 33 height 33
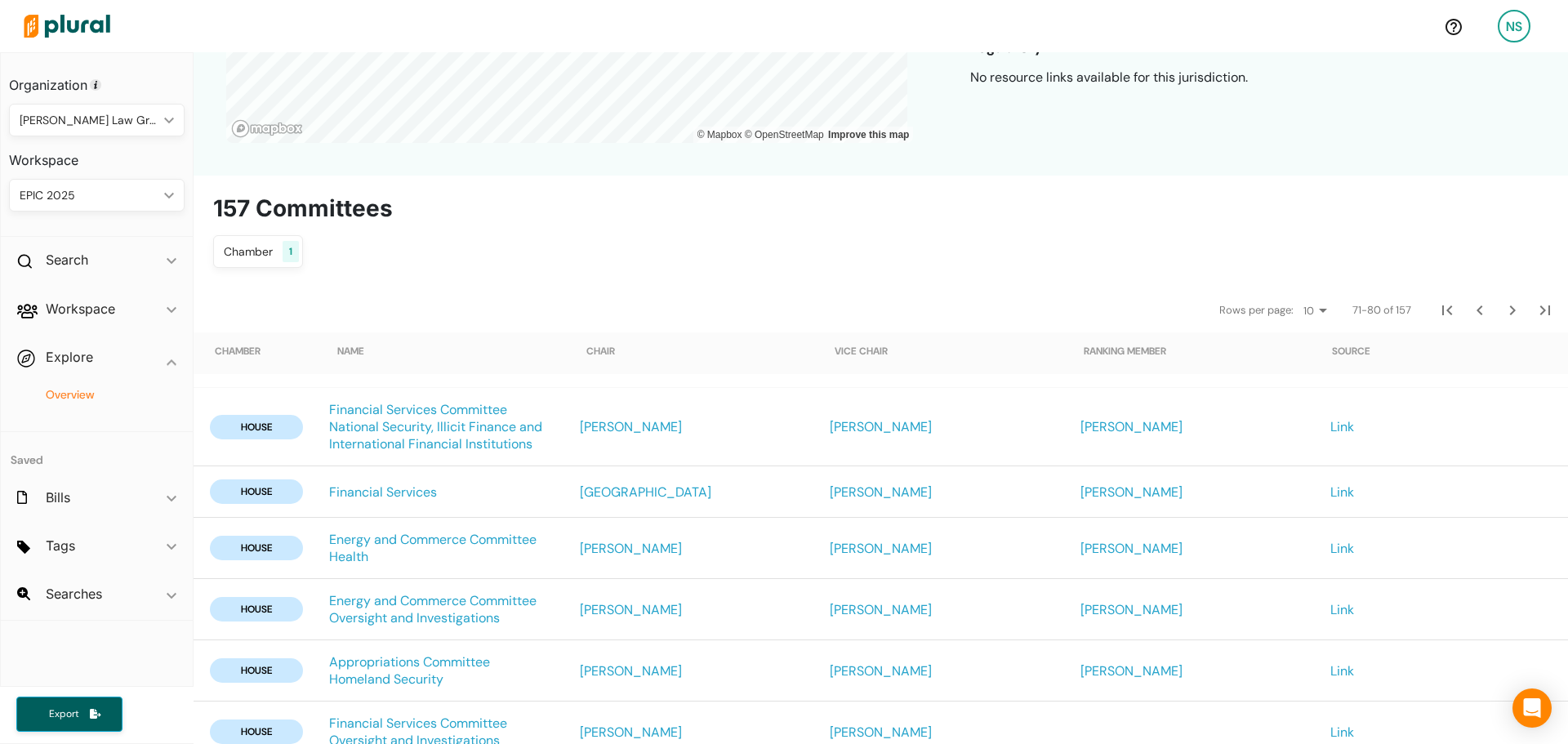
click at [1290, 263] on div "Chamber 1 Chamber close House Senate lower Save Clear All" at bounding box center [881, 252] width 1335 height 33
click at [1503, 308] on icon "Next Page" at bounding box center [1512, 310] width 19 height 19
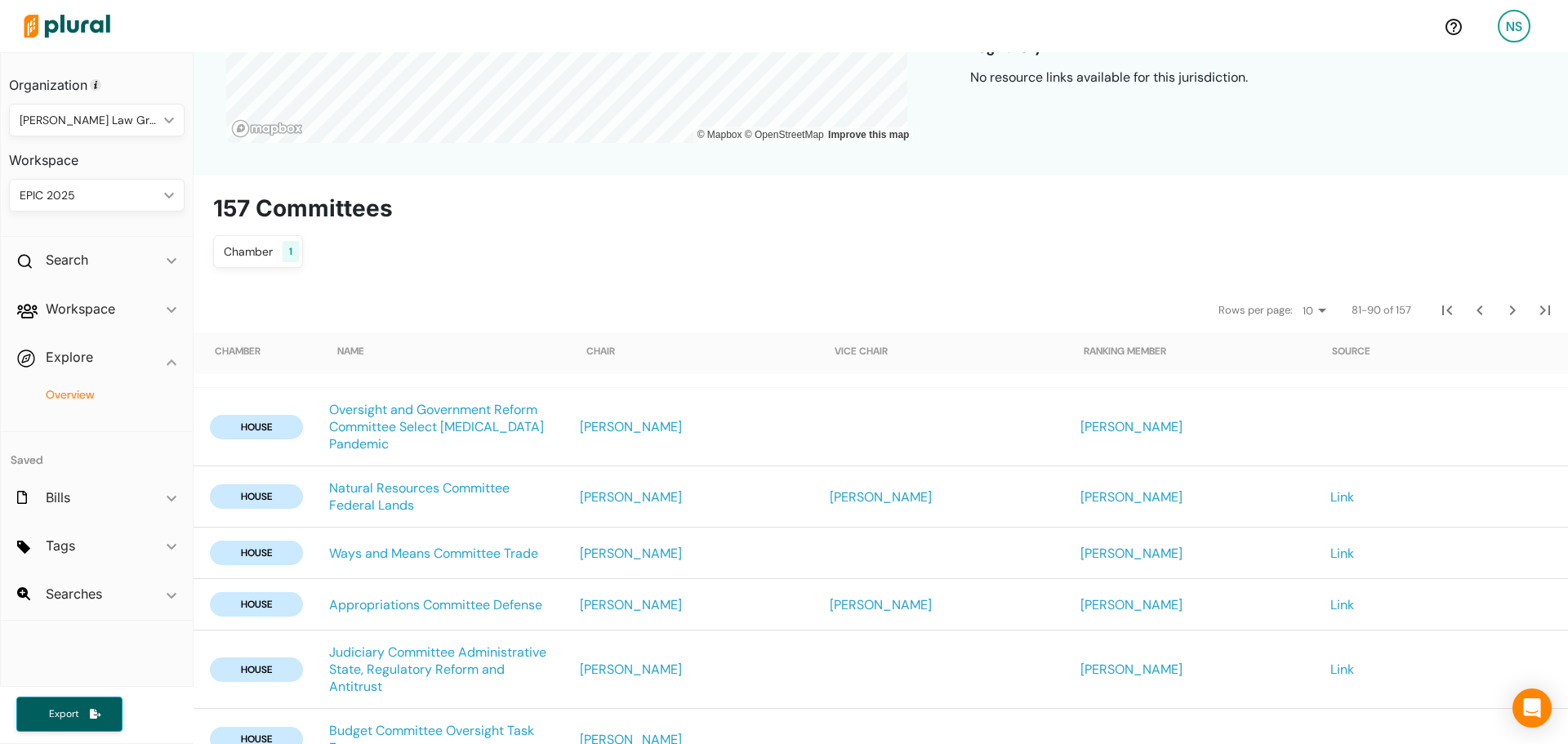
click at [1182, 202] on h2 "157 Committees" at bounding box center [881, 209] width 1335 height 28
drag, startPoint x: 1498, startPoint y: 311, endPoint x: 1341, endPoint y: 254, distance: 167.0
click at [1503, 311] on icon "Next Page" at bounding box center [1512, 310] width 19 height 19
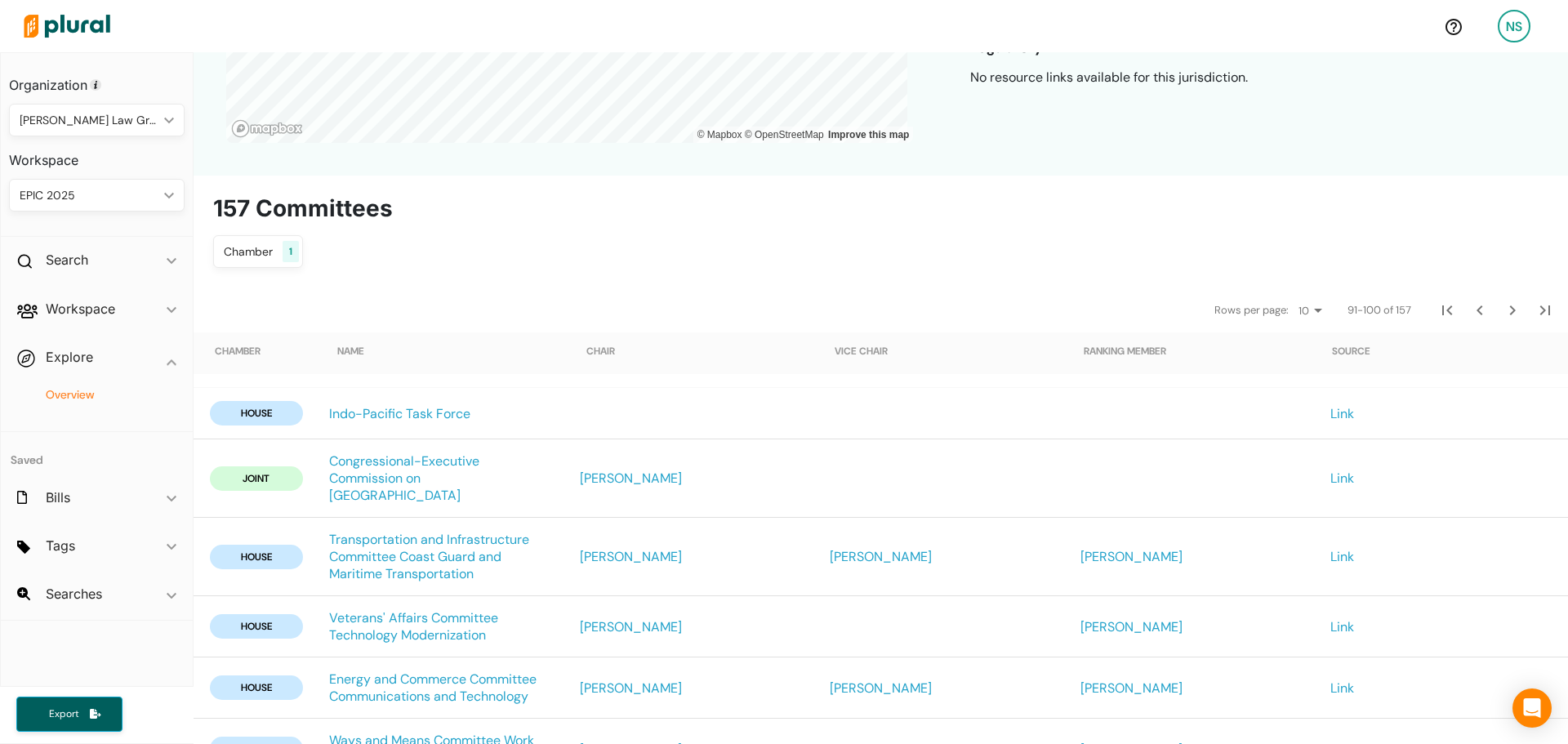
click at [1310, 246] on div "Chamber 1 Chamber close House Senate lower Save Clear All" at bounding box center [881, 252] width 1335 height 33
click at [1507, 304] on icon "Next Page" at bounding box center [1512, 310] width 19 height 19
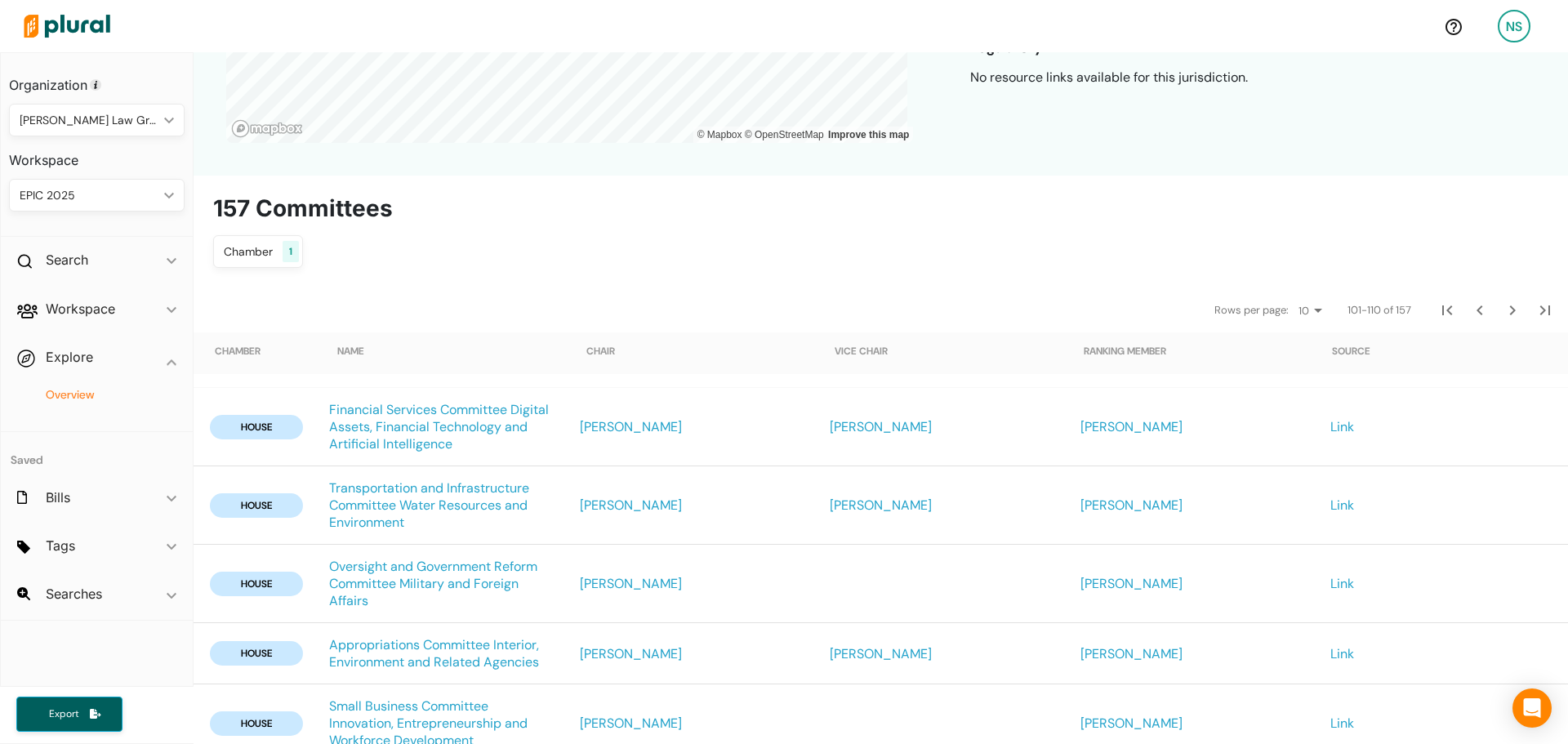
click at [1309, 245] on div "Chamber 1 Chamber close House Senate lower Save Clear All" at bounding box center [881, 252] width 1335 height 33
click at [1510, 309] on icon "Next Page" at bounding box center [1513, 310] width 6 height 10
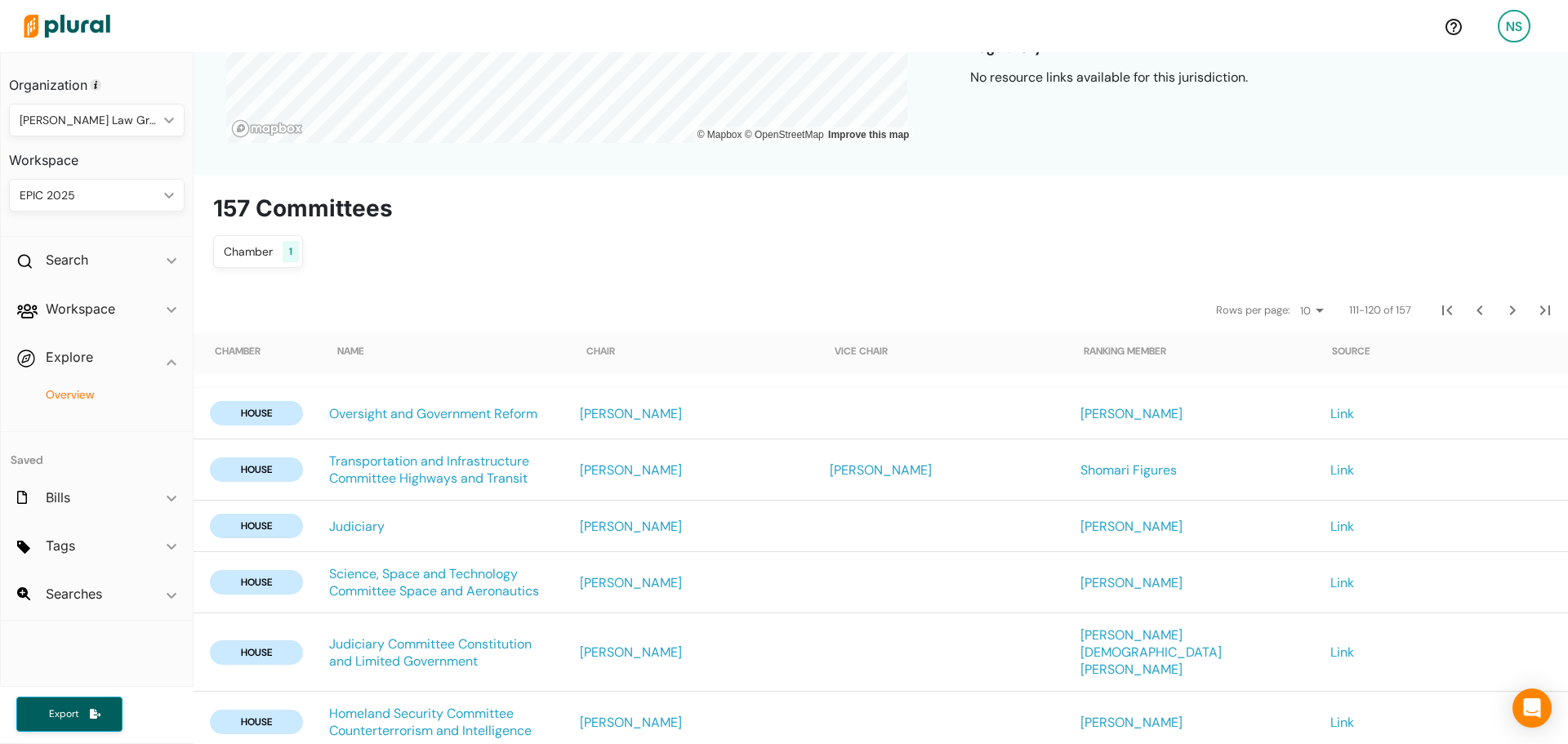
click at [1376, 266] on div "Chamber 1 Chamber close House Senate lower Save Clear All" at bounding box center [881, 252] width 1335 height 33
click at [1503, 305] on icon "Next Page" at bounding box center [1512, 310] width 19 height 19
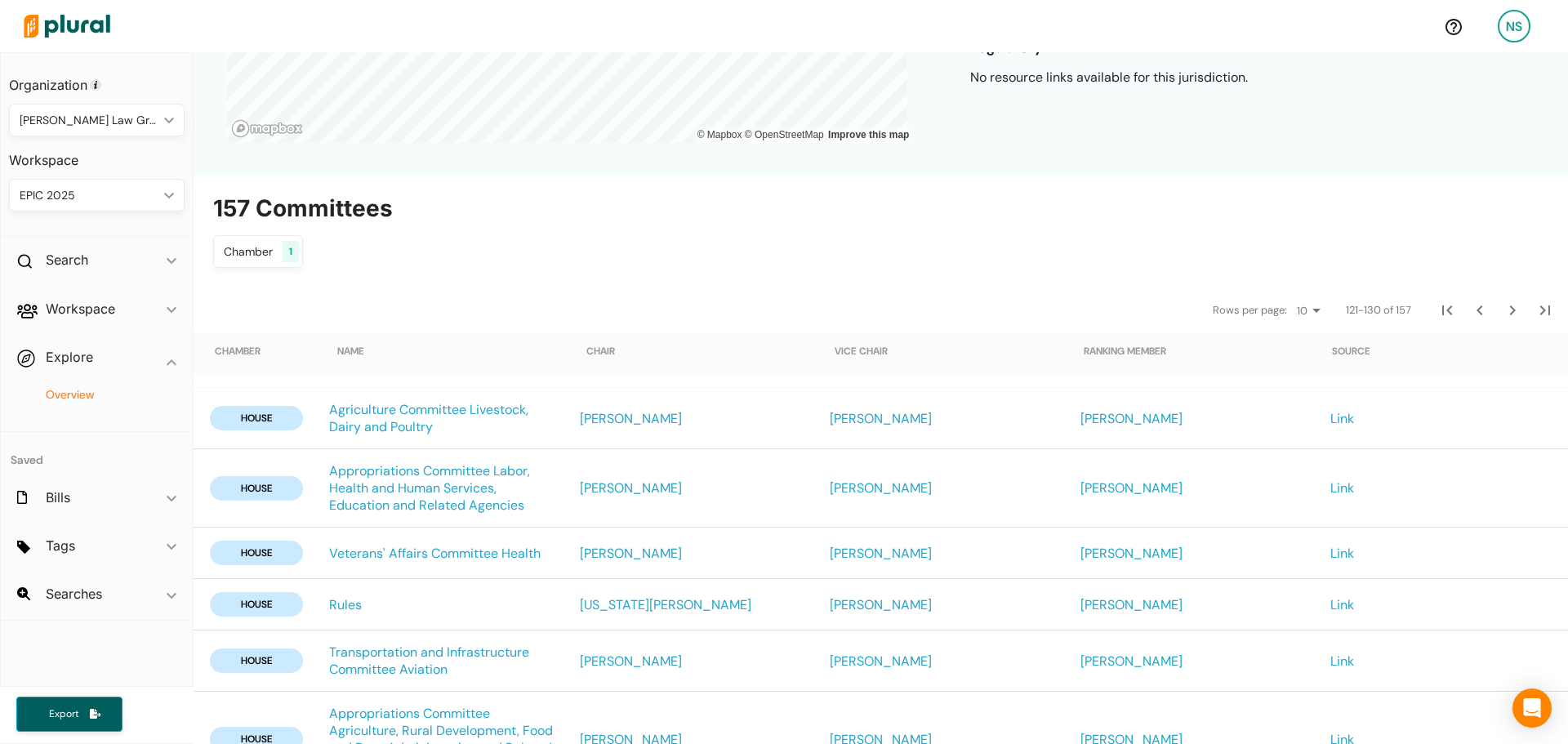
click at [1315, 264] on div "Chamber 1 Chamber close House Senate lower Save Clear All" at bounding box center [881, 252] width 1335 height 33
click at [1503, 312] on icon "Next Page" at bounding box center [1512, 310] width 19 height 19
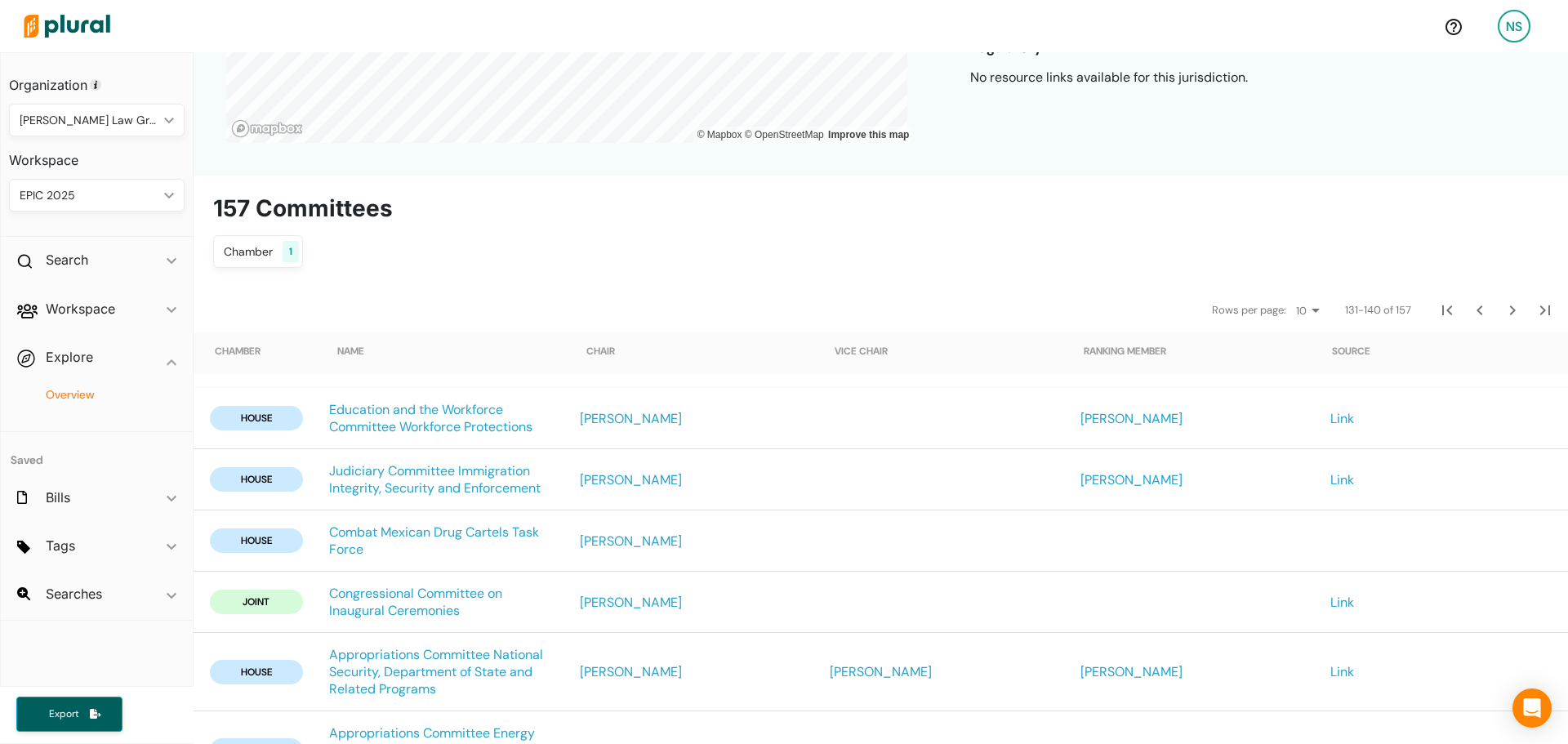
click at [1333, 238] on div "Chamber 1 Chamber close House Senate lower Save Clear All" at bounding box center [881, 252] width 1335 height 33
click at [1503, 304] on icon "Next Page" at bounding box center [1512, 310] width 19 height 19
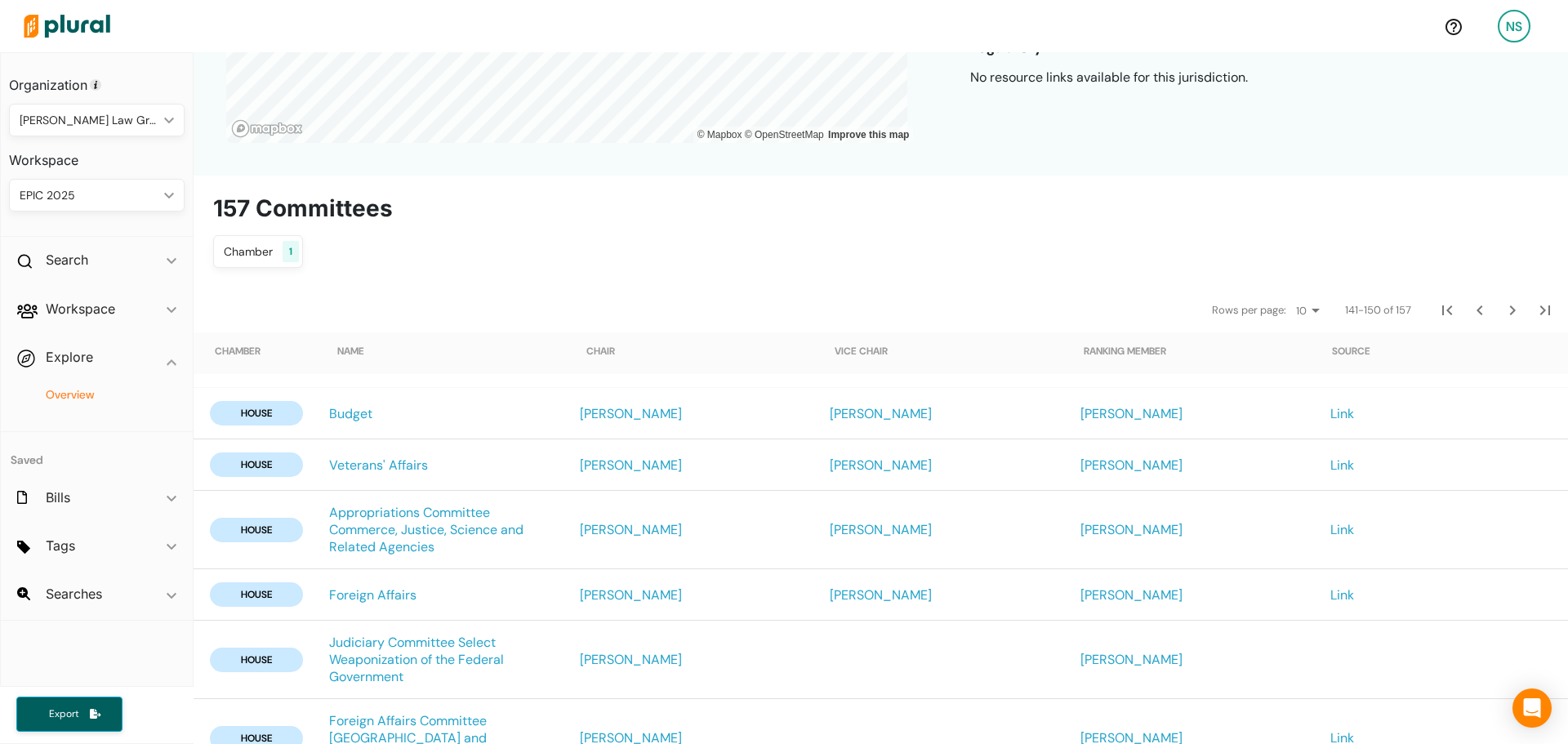
click at [1222, 198] on h2 "157 Committees" at bounding box center [881, 209] width 1335 height 28
click at [1503, 305] on icon "Next Page" at bounding box center [1512, 310] width 19 height 19
click at [1254, 222] on h2 "157 Committees" at bounding box center [881, 209] width 1335 height 28
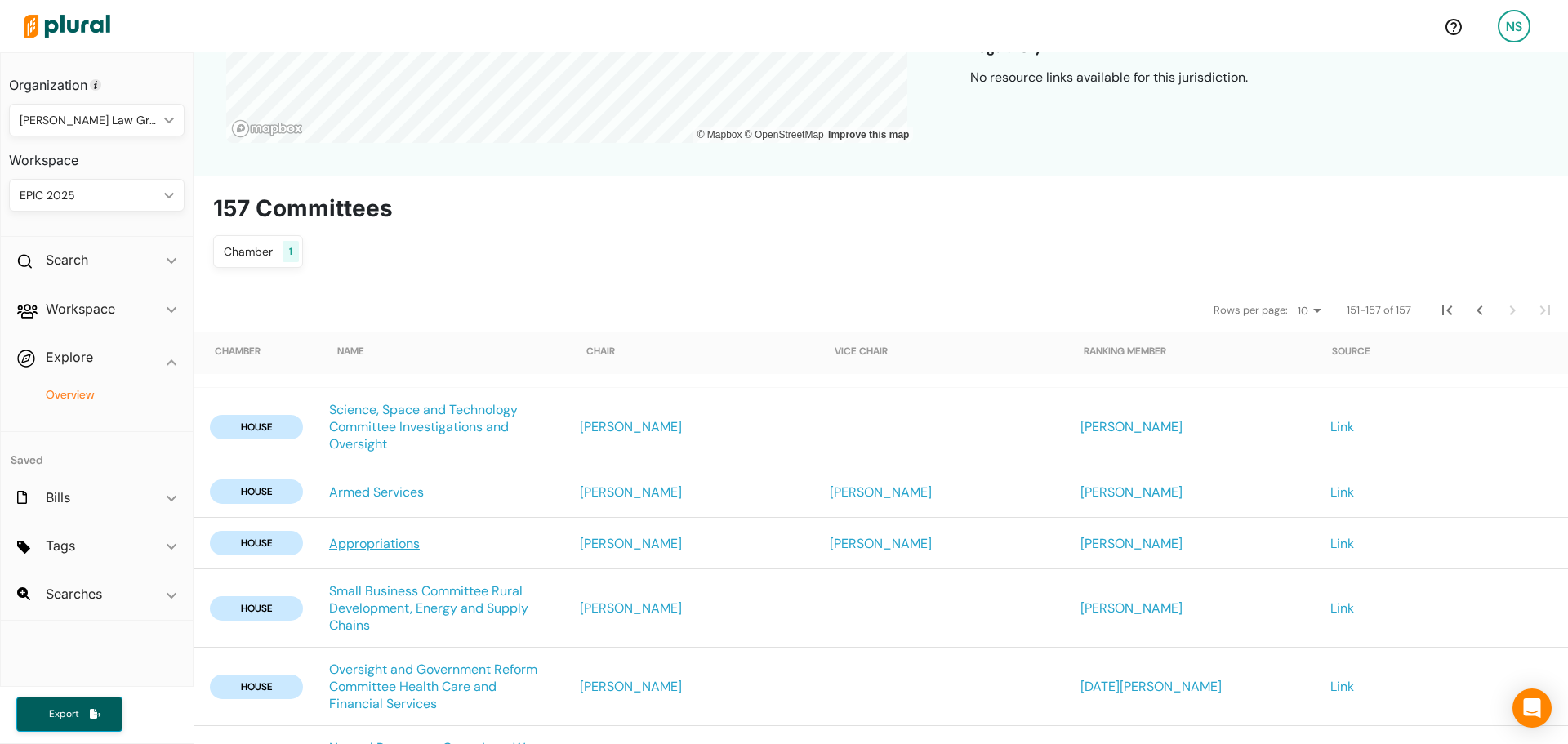
click at [357, 547] on link "Appropriations" at bounding box center [374, 543] width 91 height 17
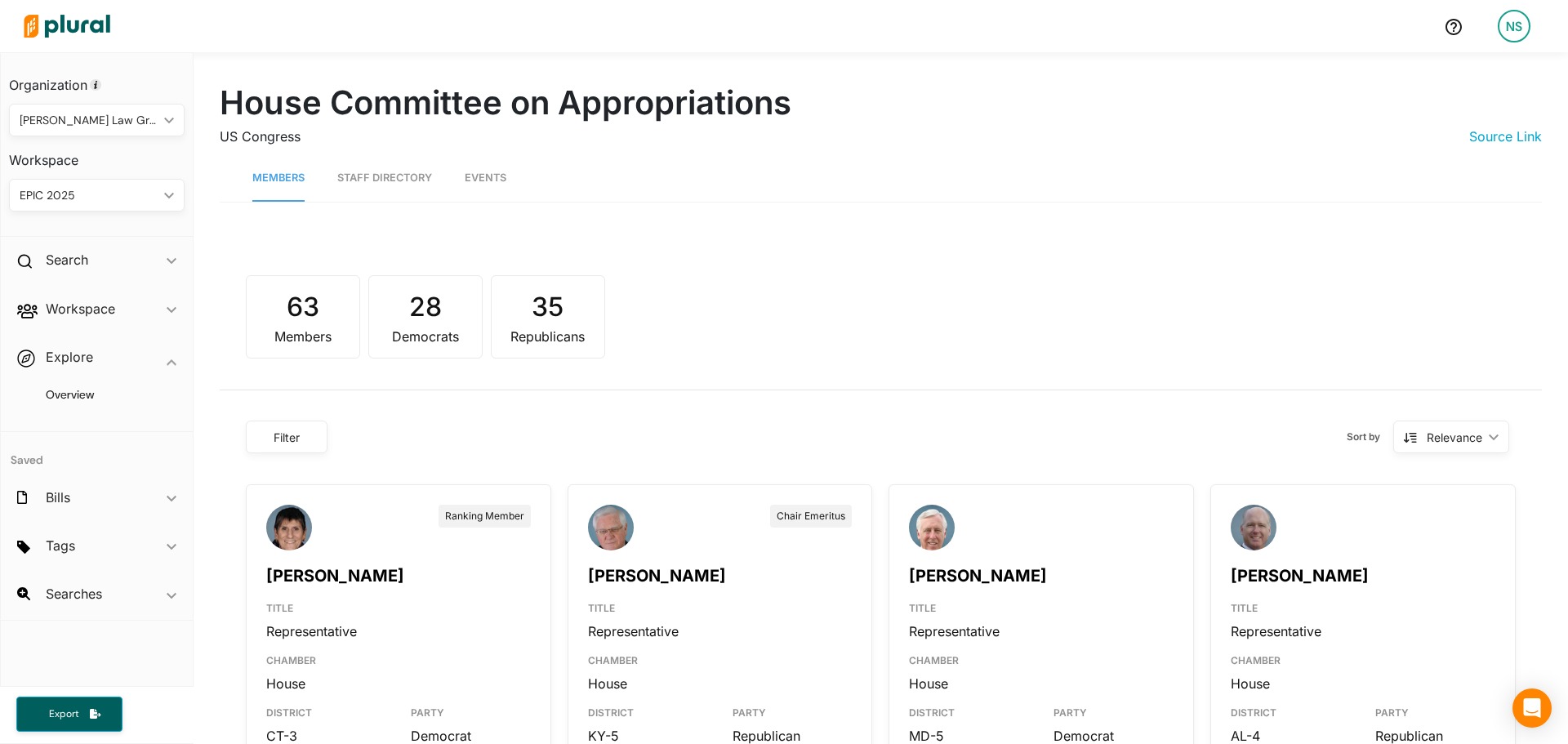
click at [503, 313] on div "35" at bounding box center [548, 307] width 90 height 39
click at [437, 303] on div "28" at bounding box center [426, 307] width 90 height 39
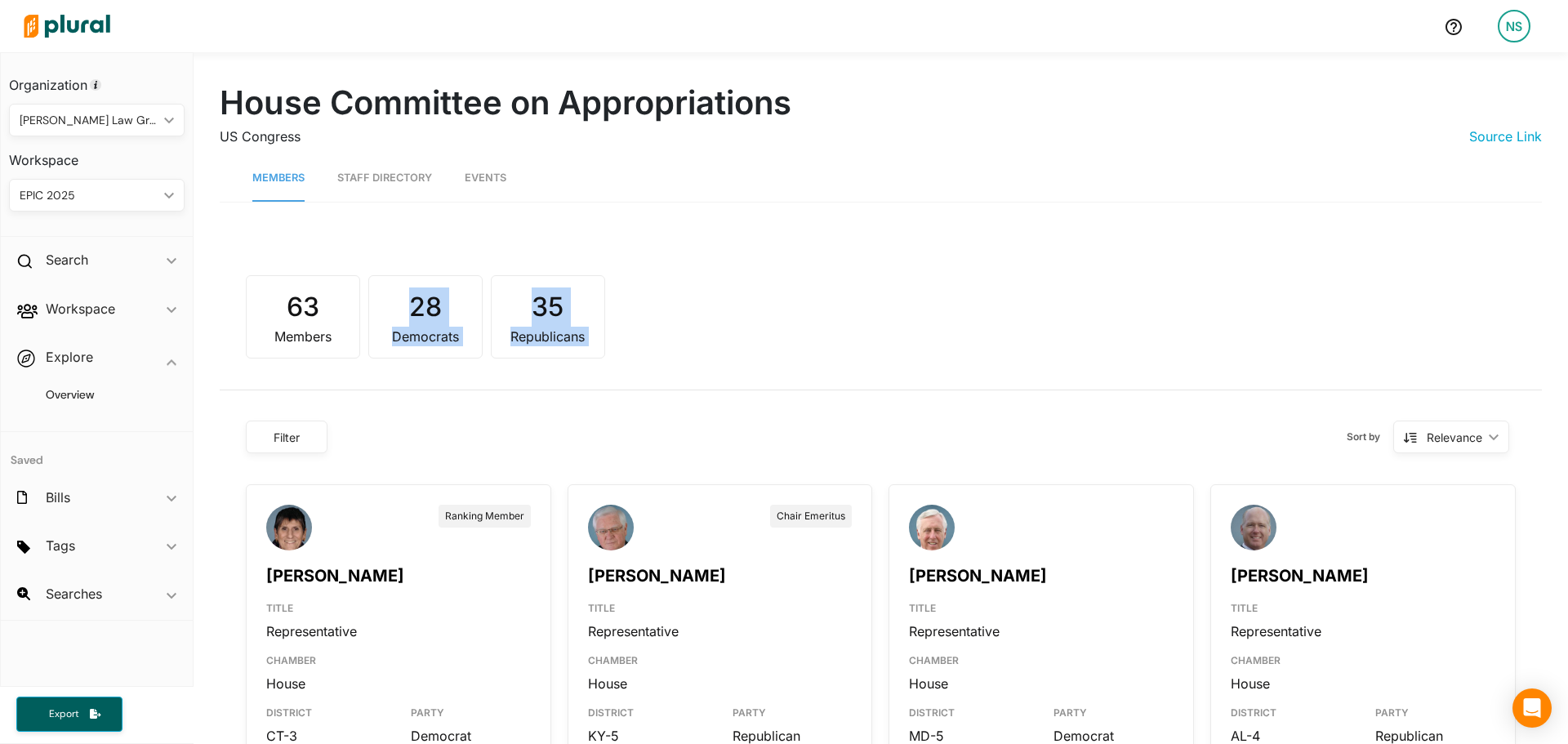
drag, startPoint x: 437, startPoint y: 303, endPoint x: 526, endPoint y: 331, distance: 93.3
click at [526, 331] on div "63 Members 28 Democrats 35 Republicans" at bounding box center [881, 303] width 1270 height 109
click at [526, 331] on div "Republicans" at bounding box center [548, 335] width 90 height 19
drag, startPoint x: 526, startPoint y: 331, endPoint x: 375, endPoint y: 301, distance: 154.0
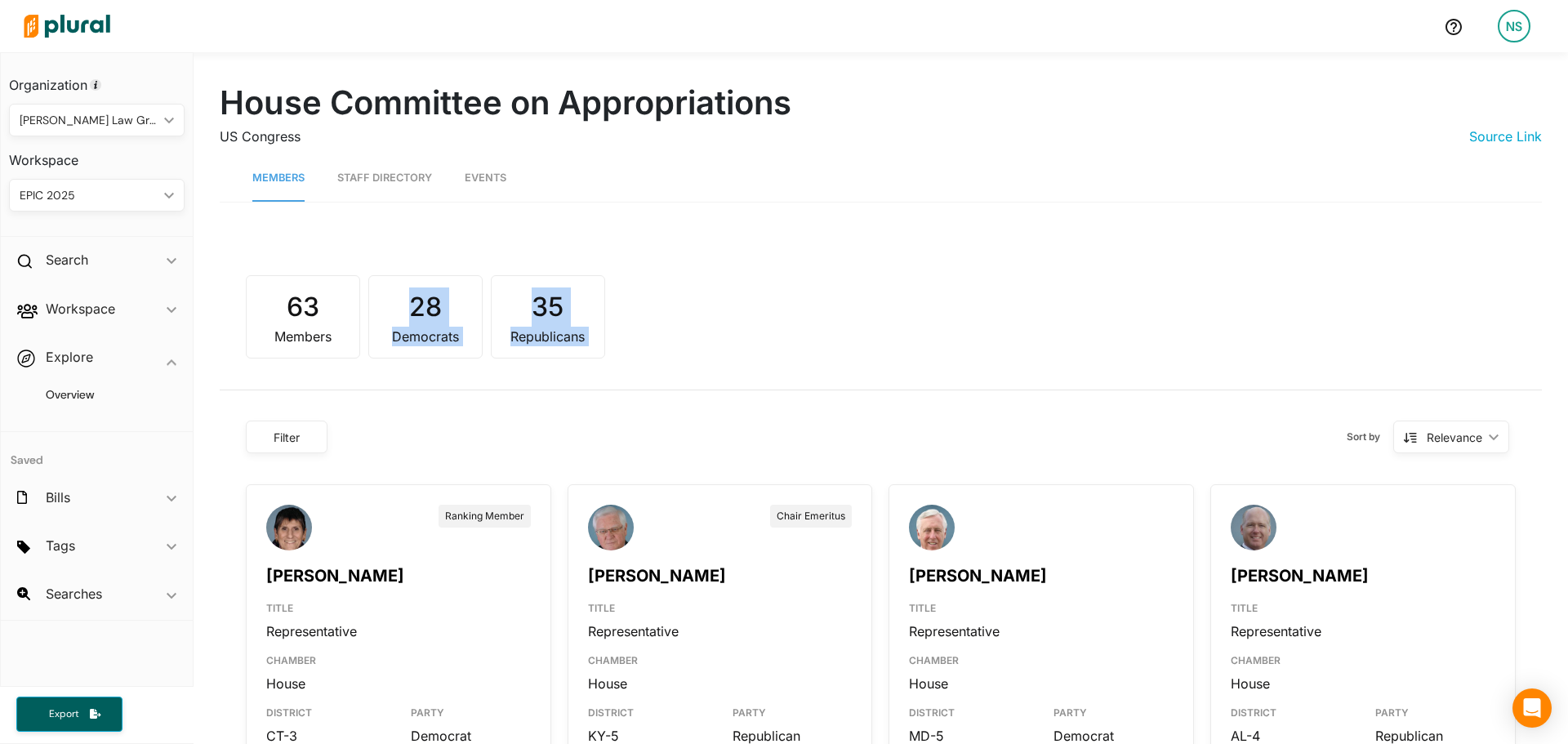
click at [375, 301] on div "63 Members 28 Democrats 35 Republicans" at bounding box center [881, 303] width 1270 height 109
click at [375, 301] on div "28 Democrats" at bounding box center [426, 316] width 114 height 84
drag, startPoint x: 375, startPoint y: 301, endPoint x: 576, endPoint y: 335, distance: 203.9
click at [576, 335] on div "63 Members 28 Democrats 35 Republicans" at bounding box center [881, 303] width 1270 height 109
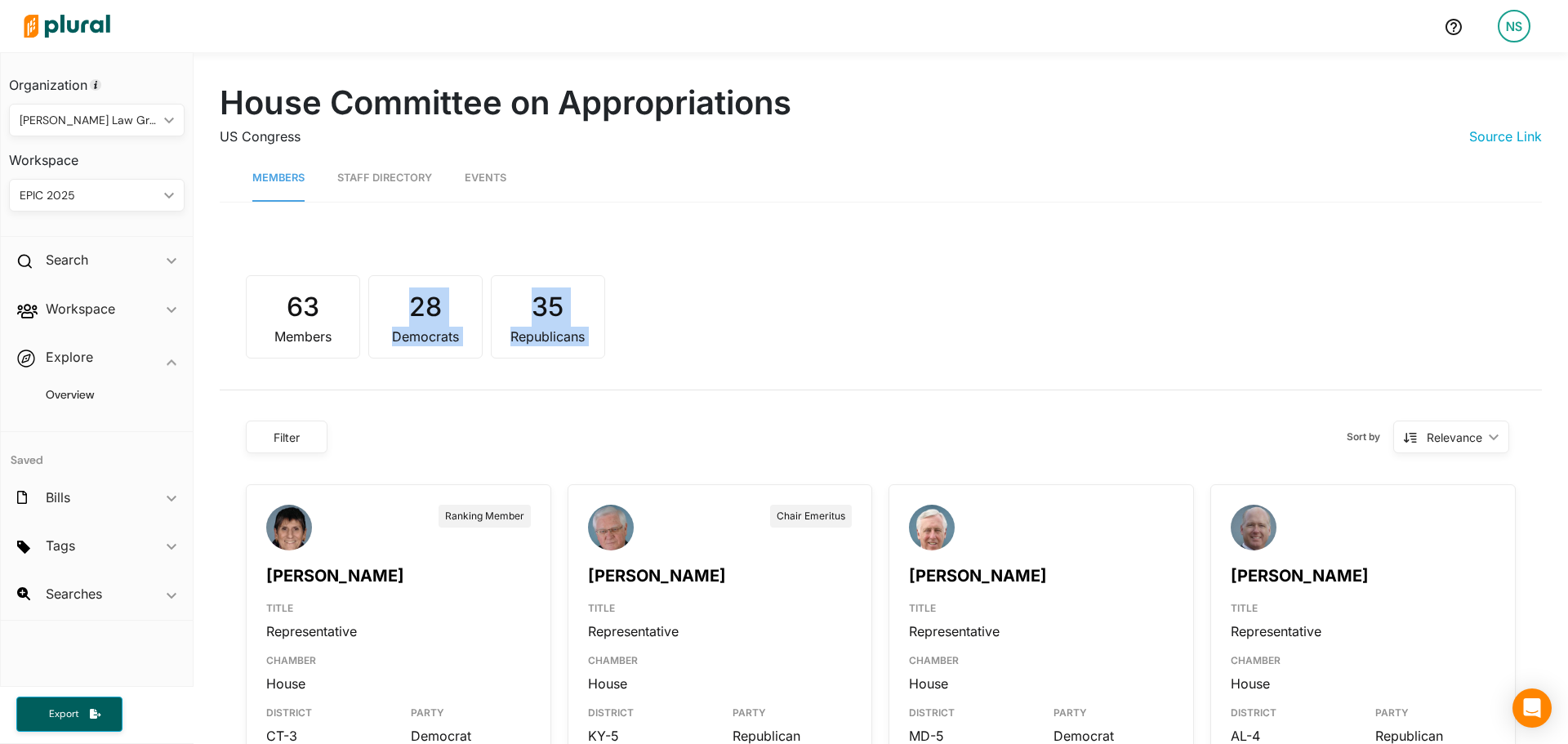
click at [576, 335] on div "Republicans" at bounding box center [548, 335] width 90 height 19
drag, startPoint x: 576, startPoint y: 335, endPoint x: 451, endPoint y: 309, distance: 127.7
click at [451, 309] on div "63 Members 28 Democrats 35 Republicans" at bounding box center [881, 303] width 1270 height 109
click at [451, 309] on div "28" at bounding box center [426, 307] width 90 height 39
